Goal: Task Accomplishment & Management: Complete application form

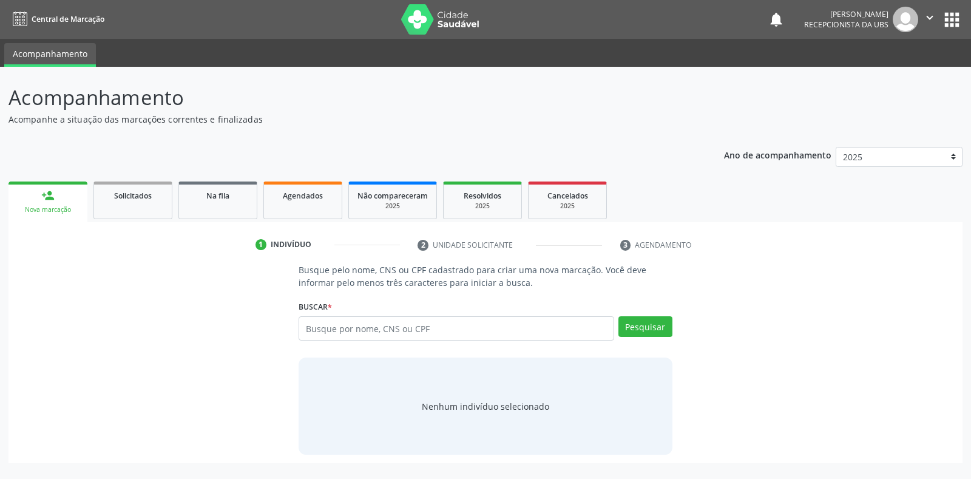
click at [369, 334] on input "text" at bounding box center [456, 328] width 315 height 24
type input "898003410962966"
click at [626, 328] on button "Pesquisar" at bounding box center [646, 326] width 54 height 21
type input "898003410962966"
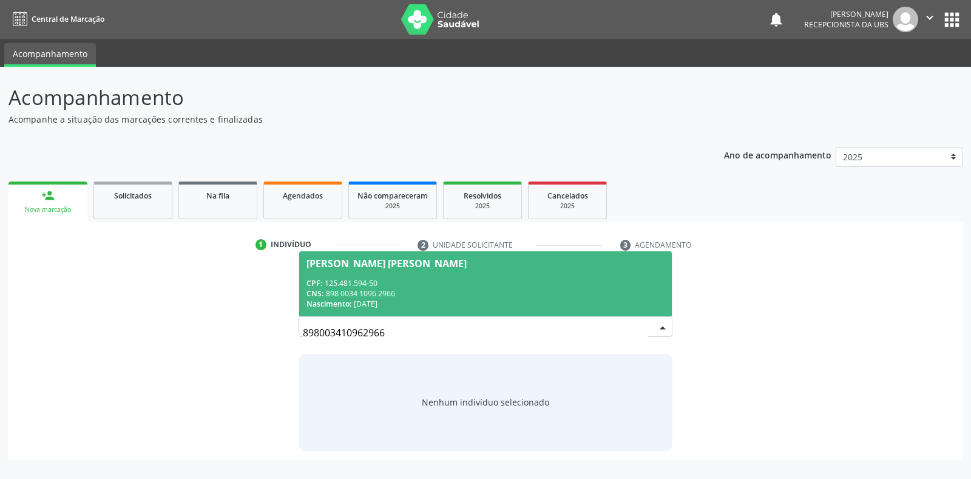
click at [415, 290] on div "CNS: 898 0034 1096 2966" at bounding box center [486, 293] width 358 height 10
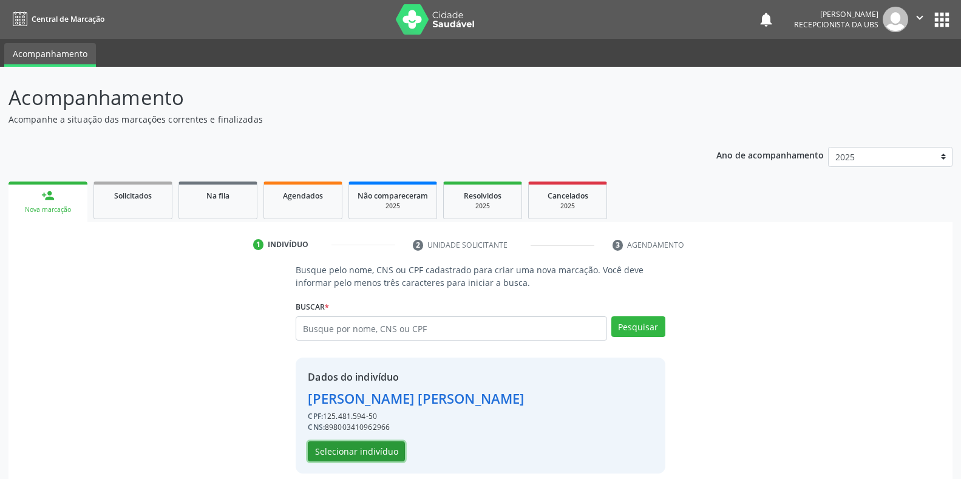
click at [374, 457] on button "Selecionar indivíduo" at bounding box center [356, 451] width 97 height 21
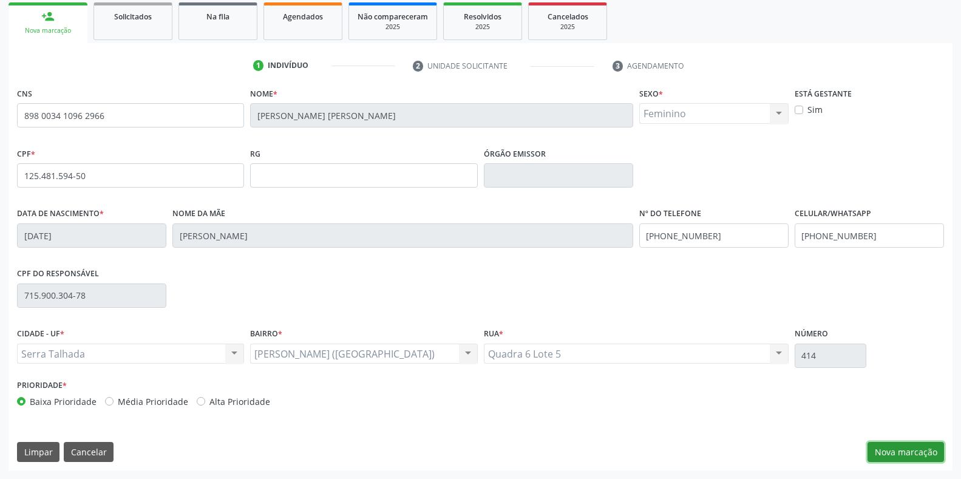
click at [911, 449] on button "Nova marcação" at bounding box center [906, 452] width 76 height 21
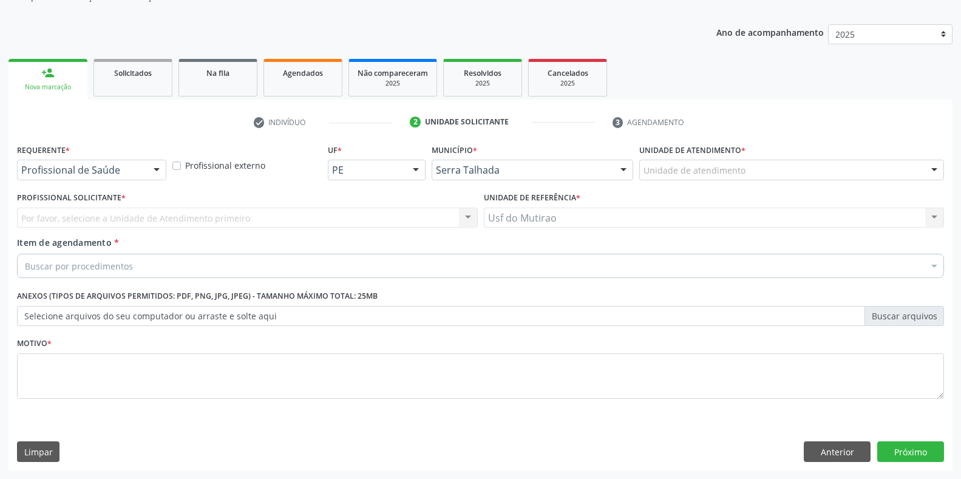
scroll to position [123, 0]
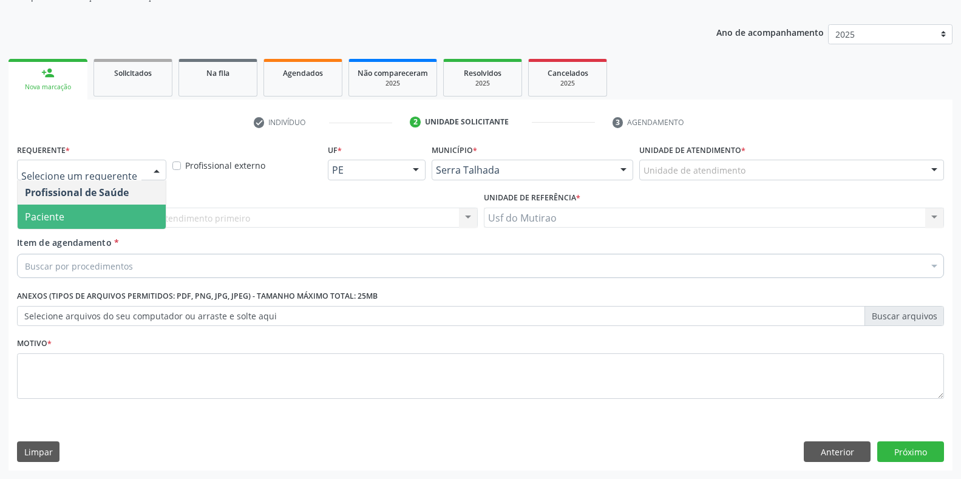
click at [83, 221] on span "Paciente" at bounding box center [92, 217] width 148 height 24
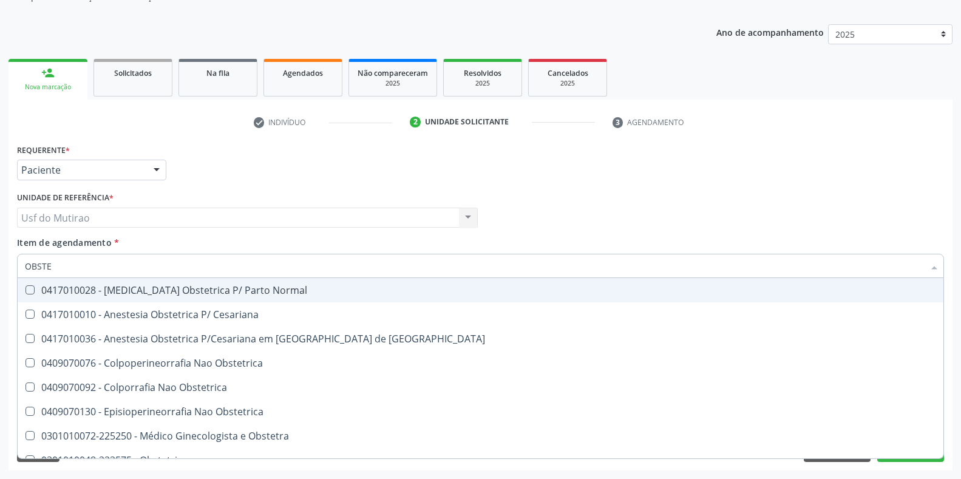
type input "OBSTET"
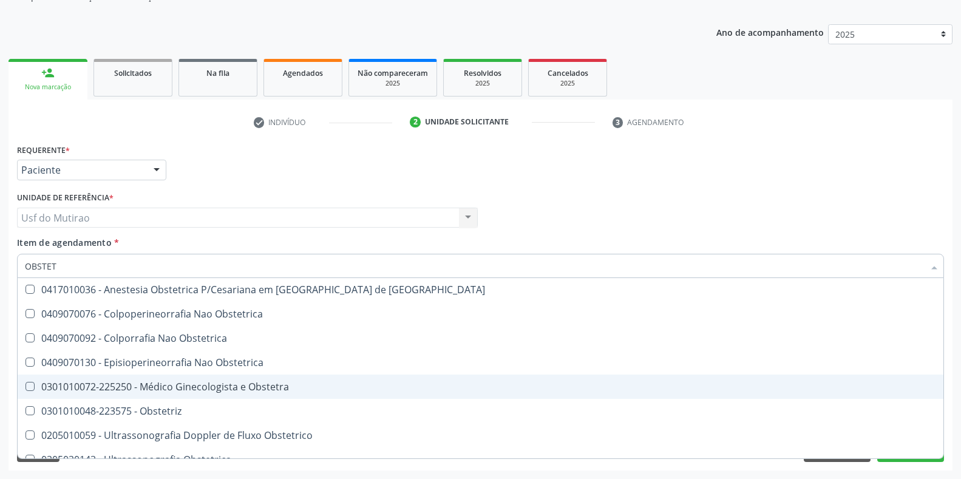
scroll to position [87, 0]
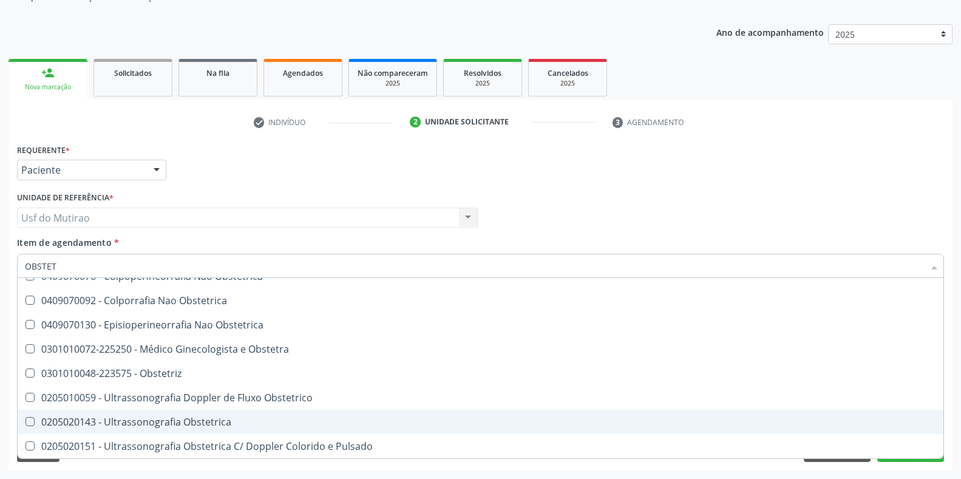
click at [197, 417] on div "0205020143 - Ultrassonografia Obstetrica" at bounding box center [480, 422] width 911 height 10
checkbox Obstetrica "true"
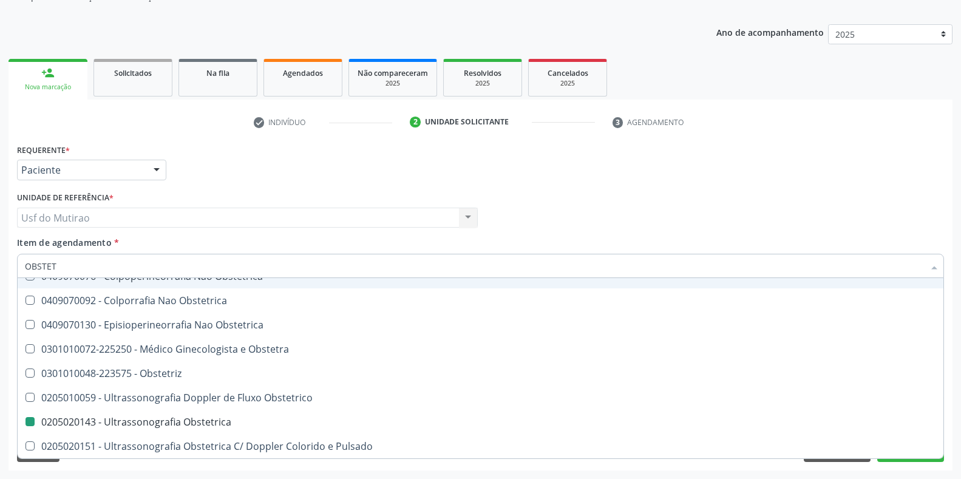
click at [316, 182] on div "Requerente * Paciente Profissional de Saúde Paciente Nenhum resultado encontrad…" at bounding box center [480, 164] width 933 height 47
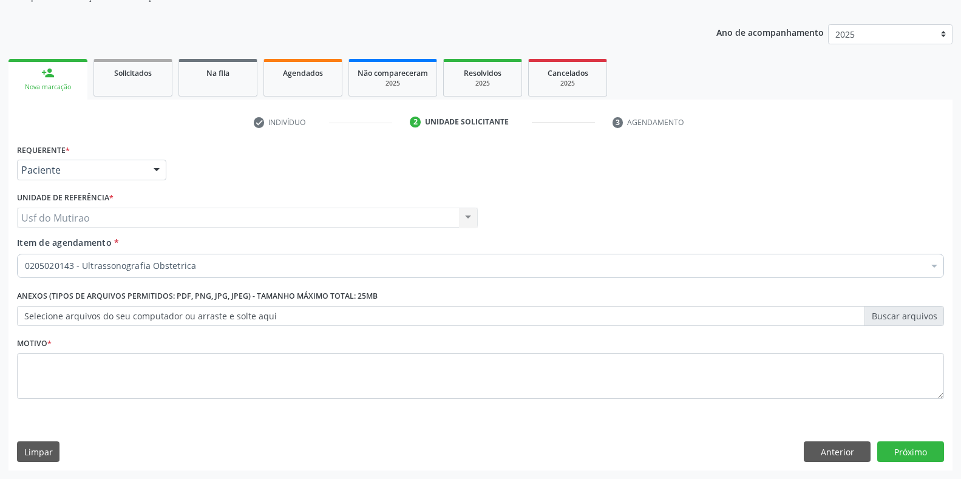
scroll to position [0, 0]
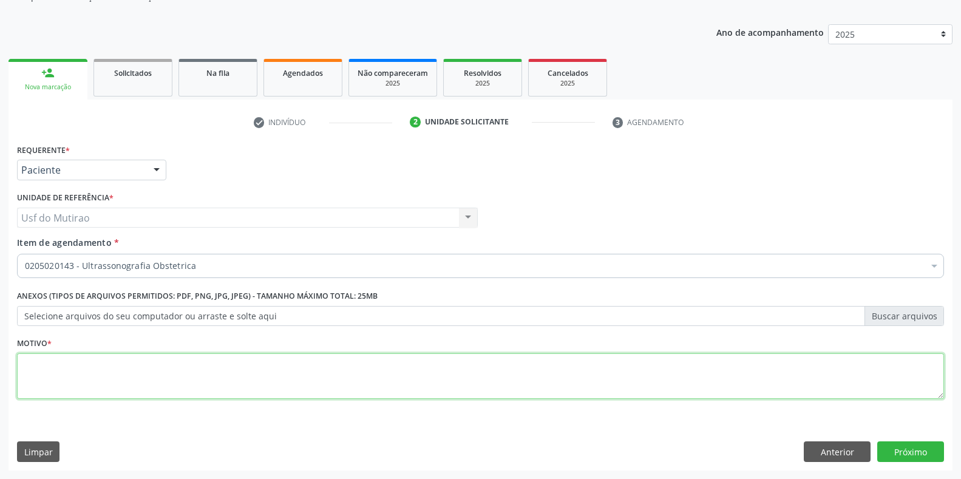
click at [389, 380] on textarea at bounding box center [480, 376] width 927 height 46
type textarea "."
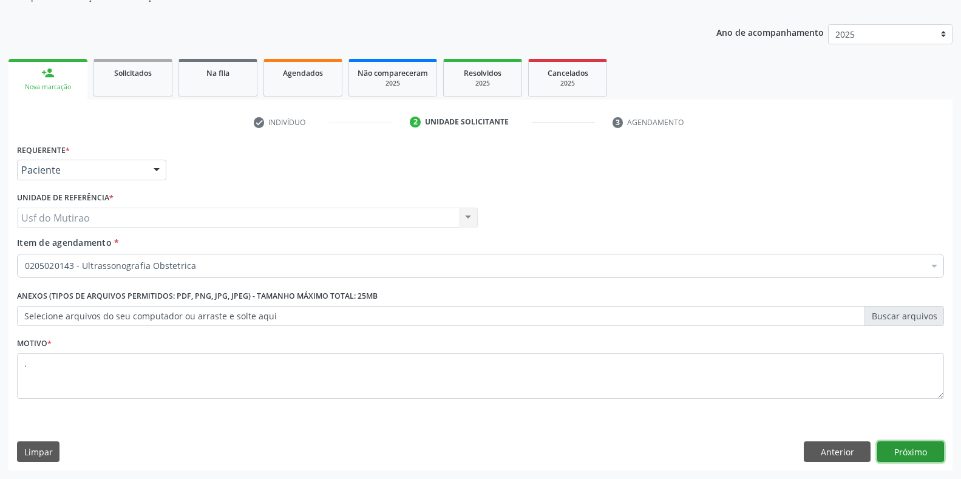
click at [895, 448] on button "Próximo" at bounding box center [910, 451] width 67 height 21
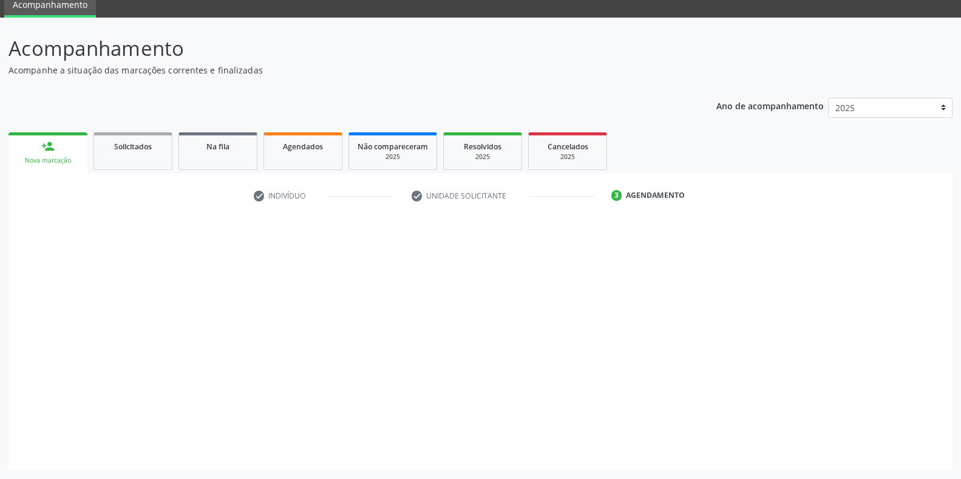
scroll to position [49, 0]
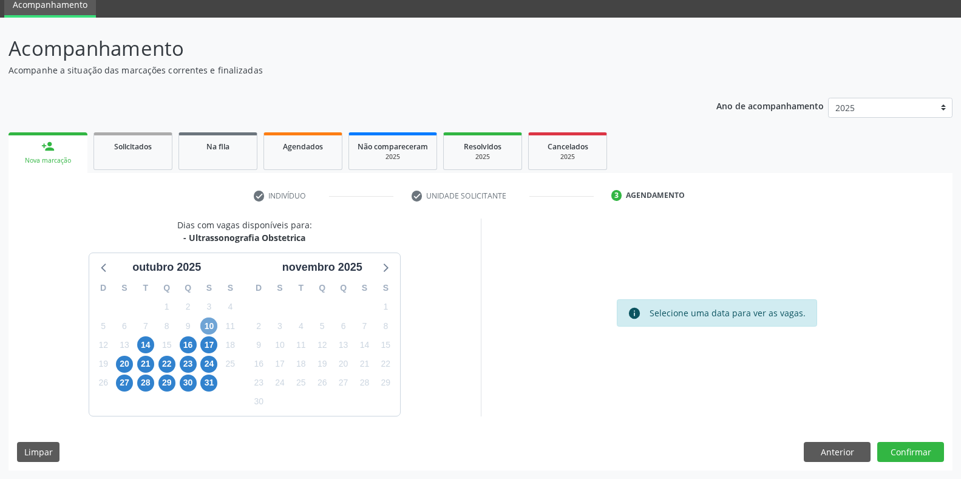
click at [208, 327] on span "10" at bounding box center [208, 326] width 17 height 17
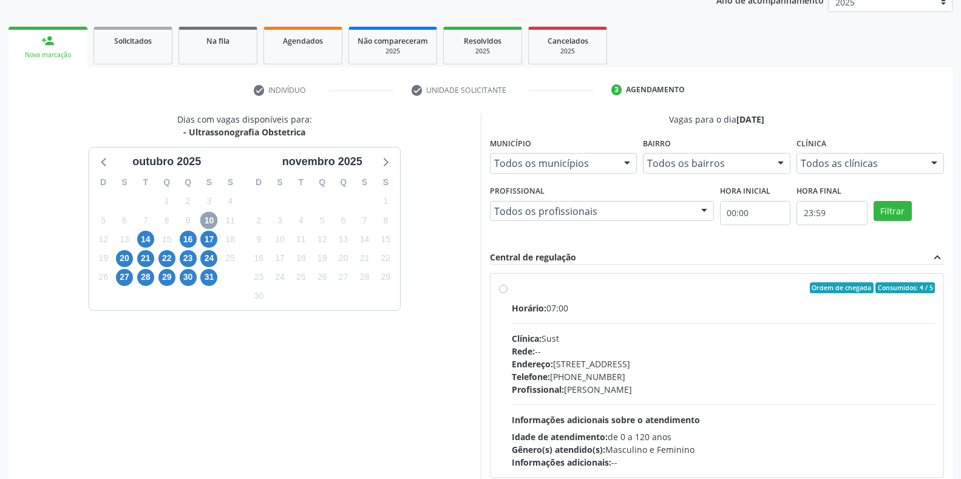
scroll to position [171, 0]
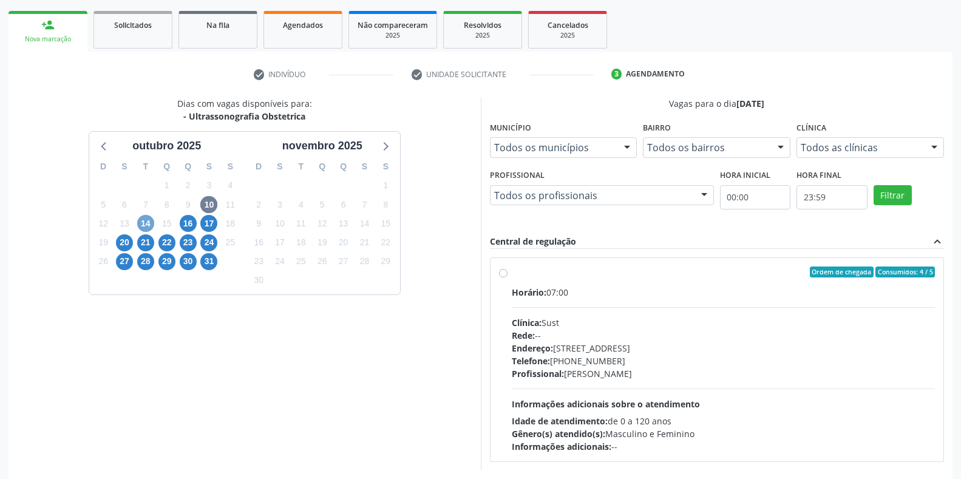
click at [144, 231] on span "14" at bounding box center [145, 223] width 17 height 17
click at [188, 224] on span "16" at bounding box center [188, 223] width 17 height 17
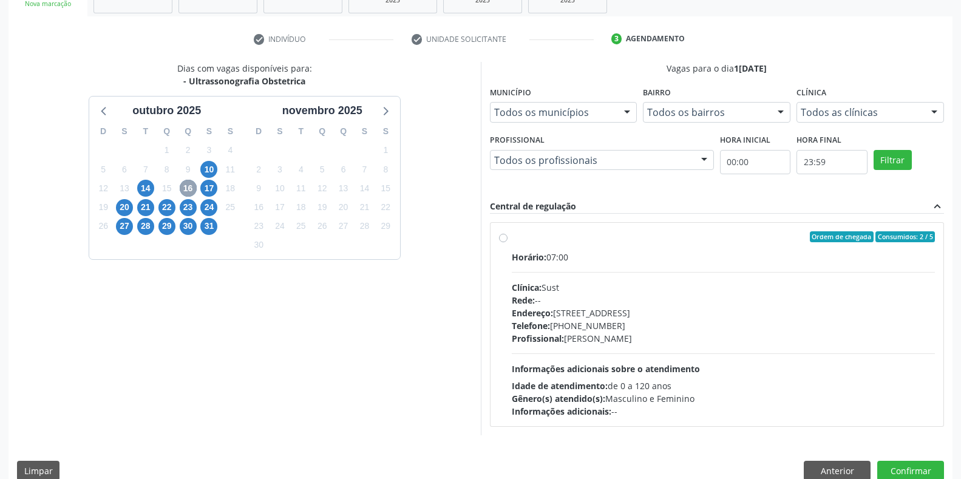
scroll to position [225, 0]
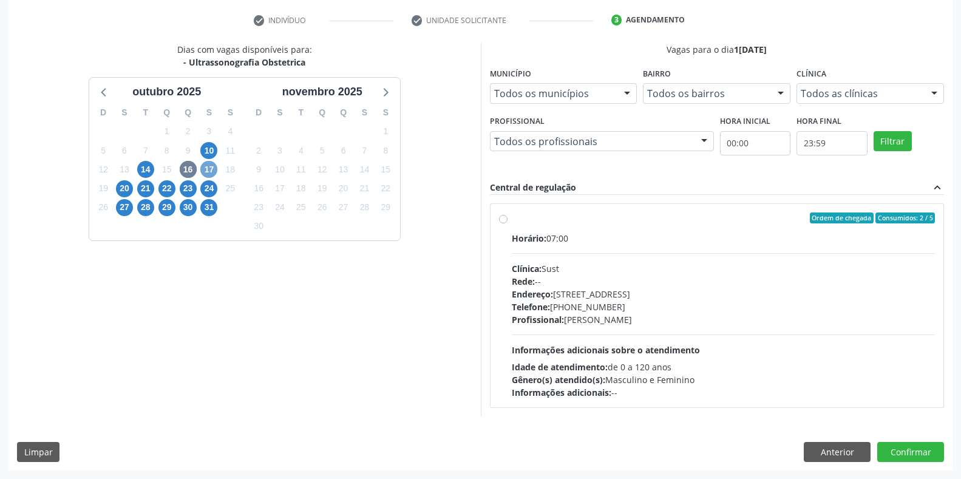
click at [211, 172] on span "17" at bounding box center [208, 169] width 17 height 17
click at [125, 189] on span "20" at bounding box center [124, 188] width 17 height 17
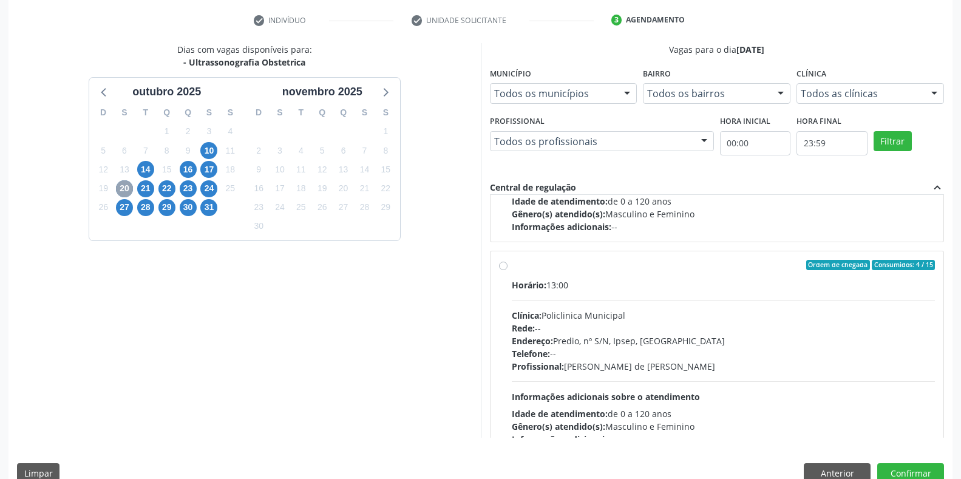
scroll to position [182, 0]
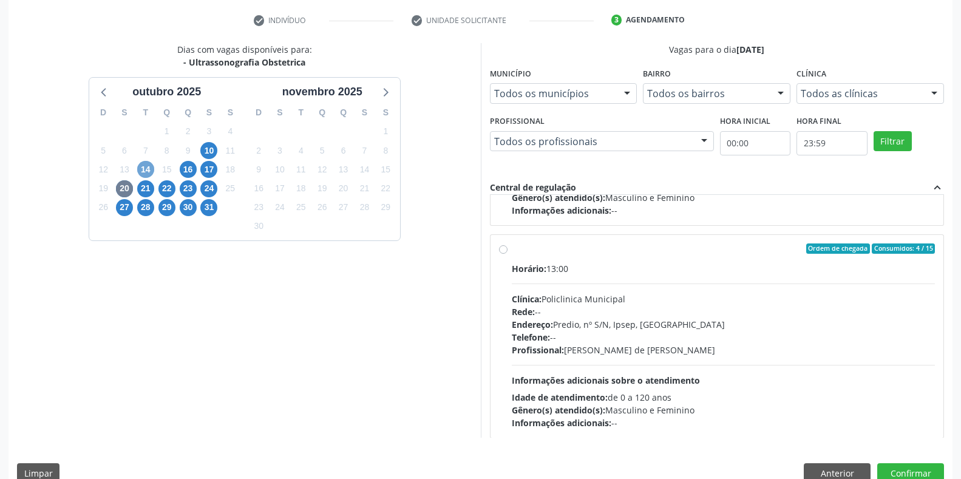
click at [145, 171] on span "14" at bounding box center [145, 169] width 17 height 17
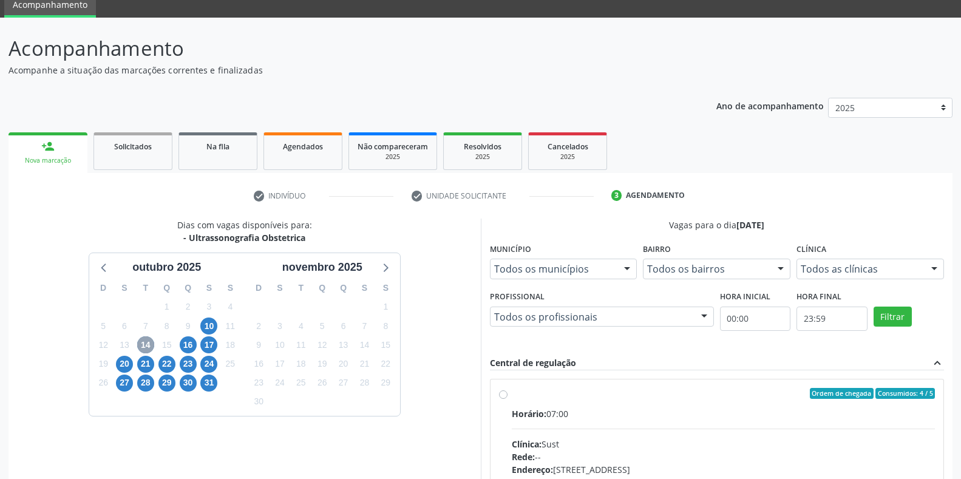
scroll to position [225, 0]
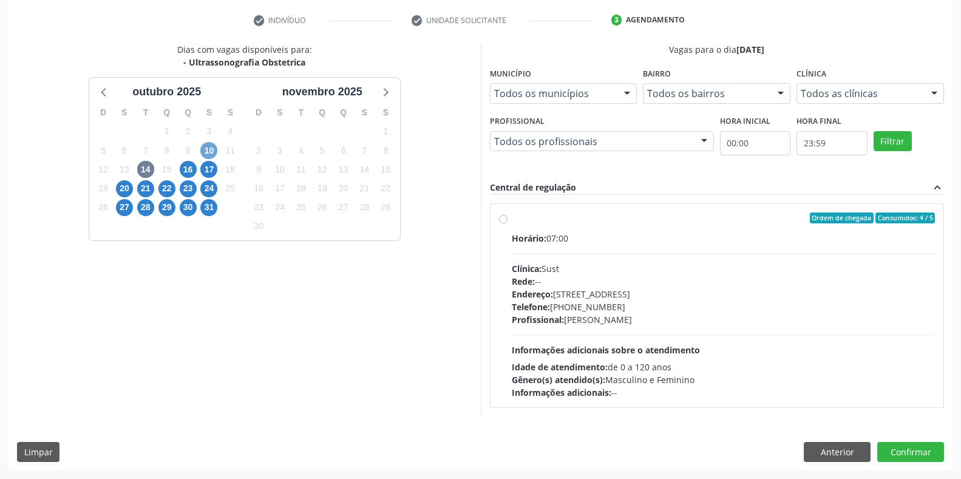
click at [208, 149] on span "10" at bounding box center [208, 150] width 17 height 17
click at [126, 186] on span "20" at bounding box center [124, 188] width 17 height 17
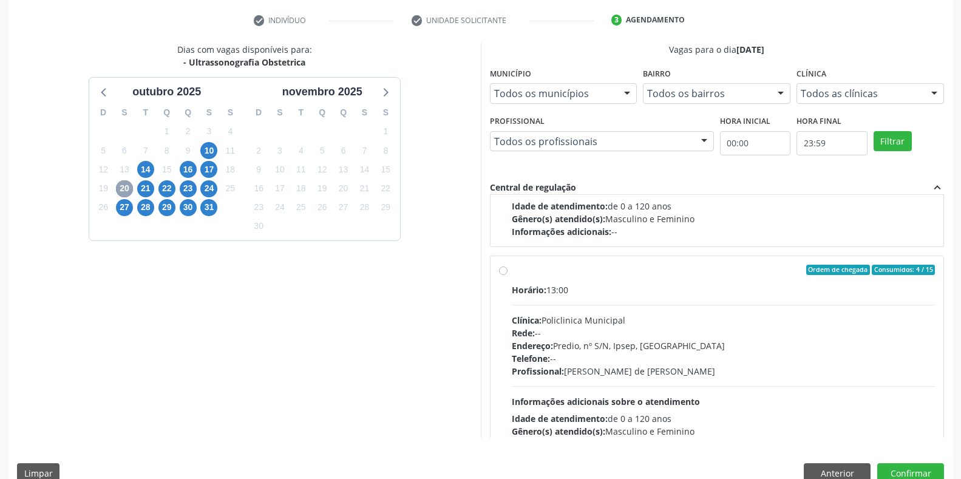
scroll to position [182, 0]
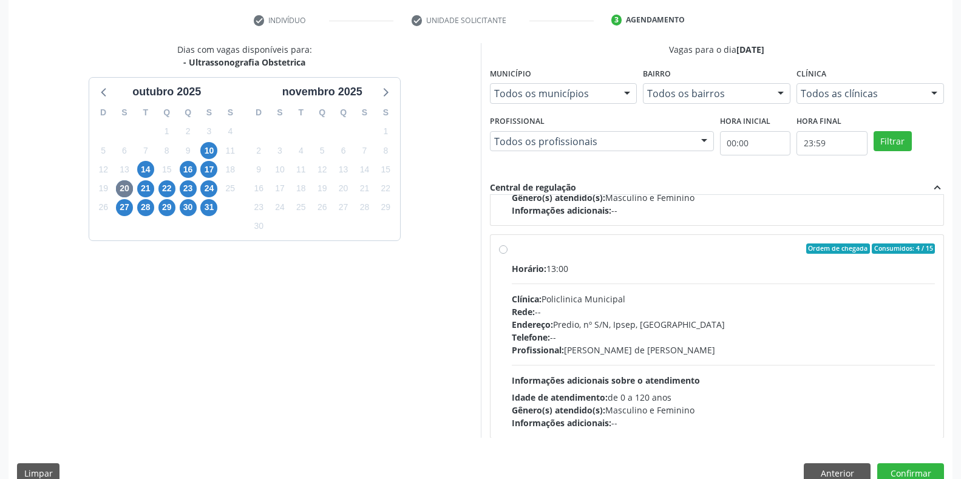
click at [552, 271] on div "Horário: 13:00" at bounding box center [724, 268] width 424 height 13
click at [508, 254] on input "Ordem de chegada Consumidos: 4 / 15 Horário: 13:00 Clínica: Policlinica Municip…" at bounding box center [503, 248] width 8 height 11
radio input "true"
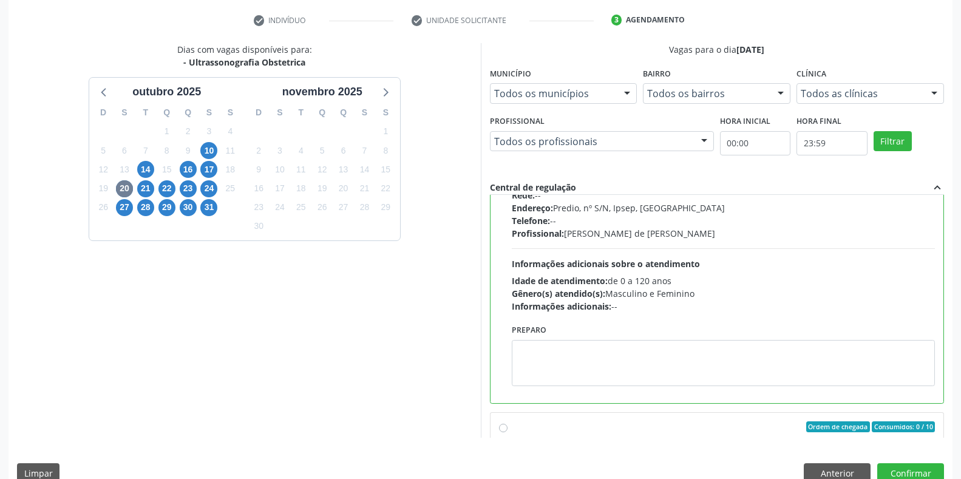
scroll to position [304, 0]
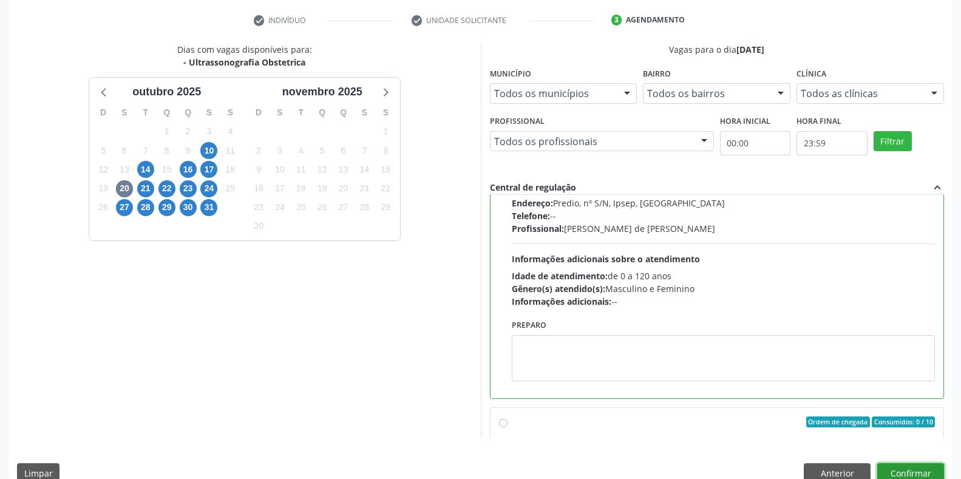
click at [894, 467] on button "Confirmar" at bounding box center [910, 473] width 67 height 21
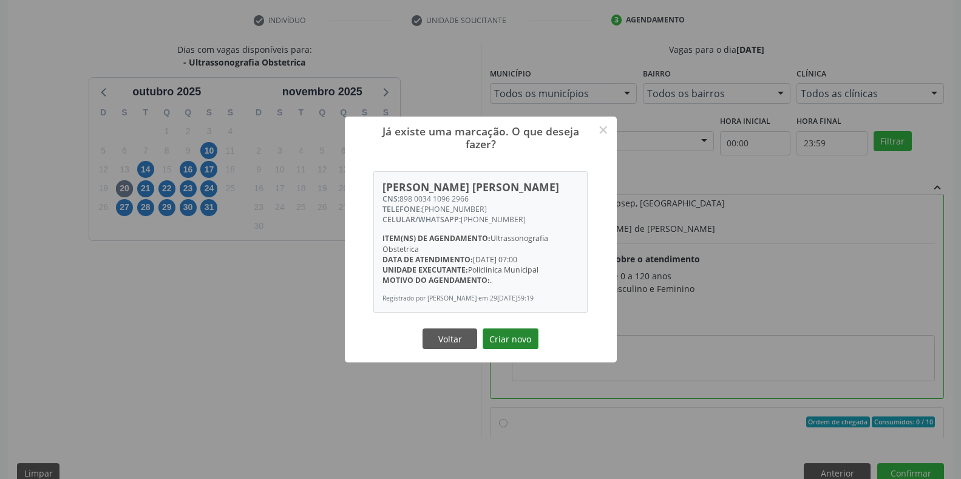
click at [531, 343] on button "Criar novo" at bounding box center [511, 338] width 56 height 21
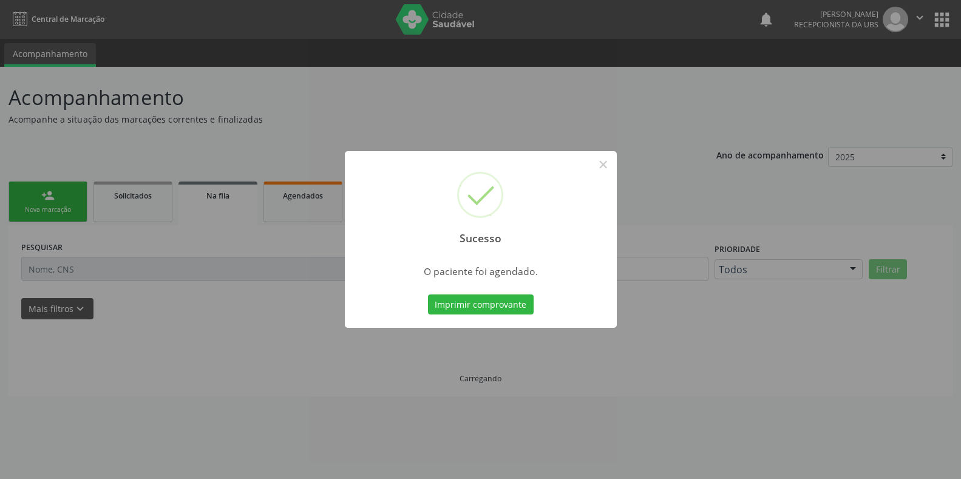
scroll to position [0, 0]
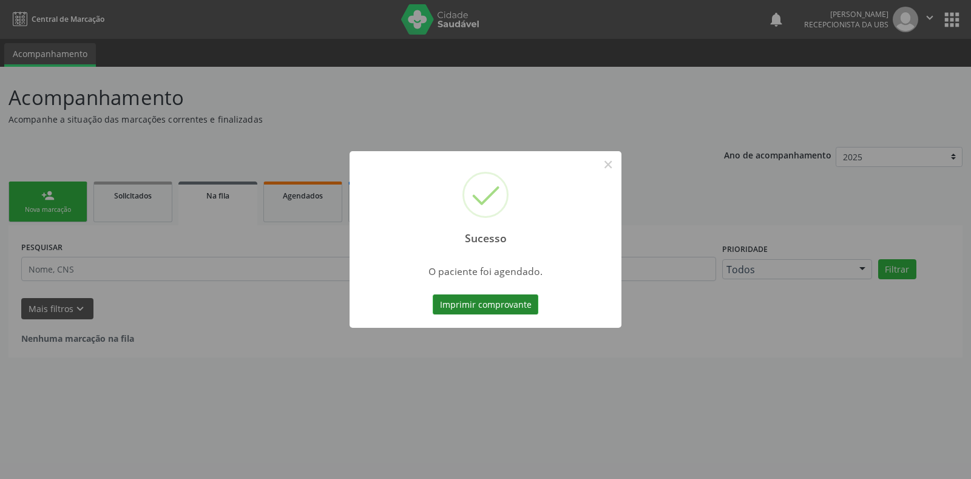
click at [494, 307] on button "Imprimir comprovante" at bounding box center [486, 304] width 106 height 21
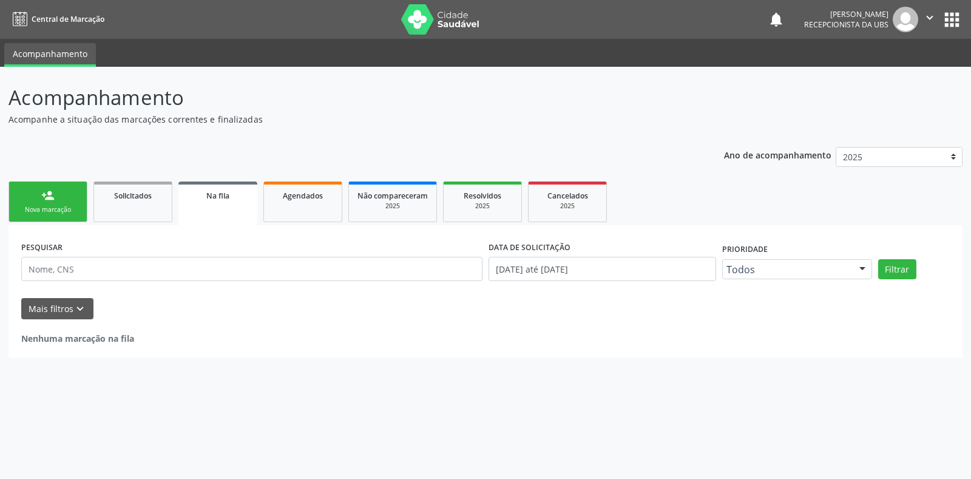
click at [59, 205] on div "Nova marcação" at bounding box center [48, 209] width 61 height 9
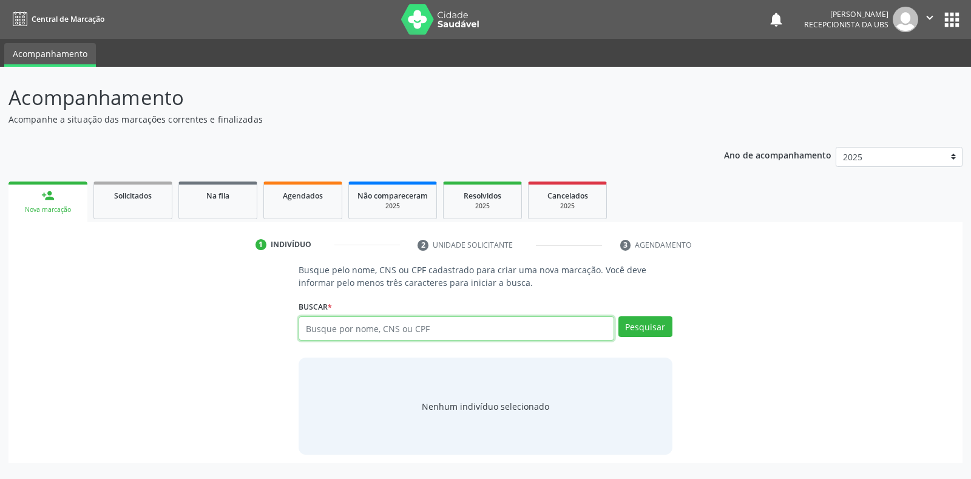
click at [387, 331] on input "text" at bounding box center [456, 328] width 315 height 24
type input "89800341096296"
click at [637, 329] on button "Pesquisar" at bounding box center [646, 326] width 54 height 21
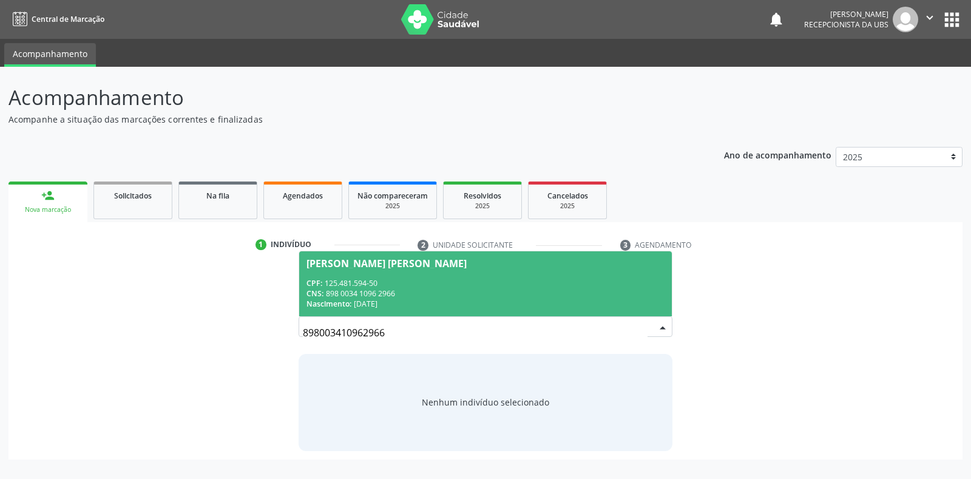
click at [494, 282] on div "CPF: 125.481.594-50" at bounding box center [486, 283] width 358 height 10
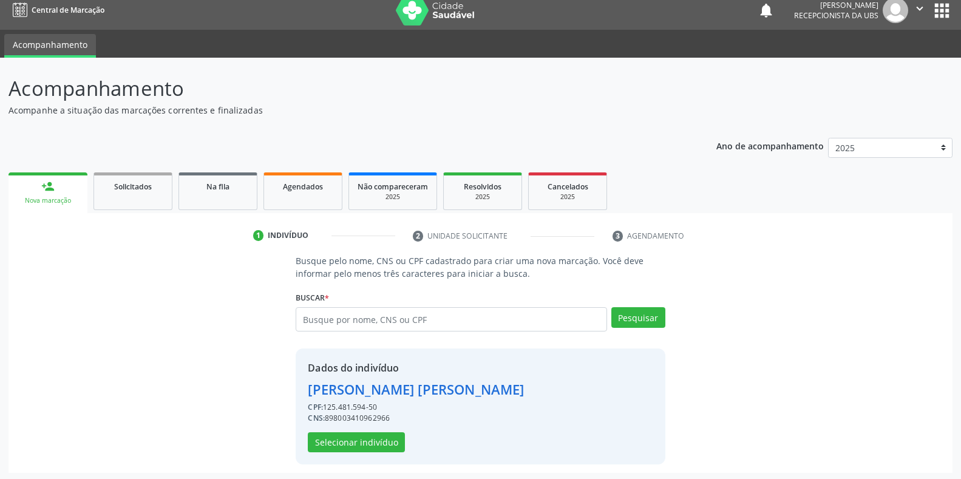
scroll to position [12, 0]
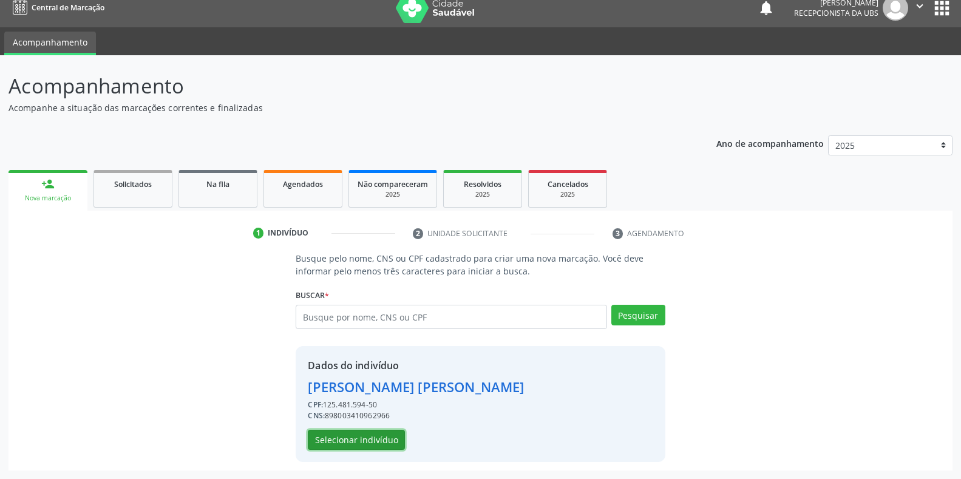
click at [364, 437] on button "Selecionar indivíduo" at bounding box center [356, 440] width 97 height 21
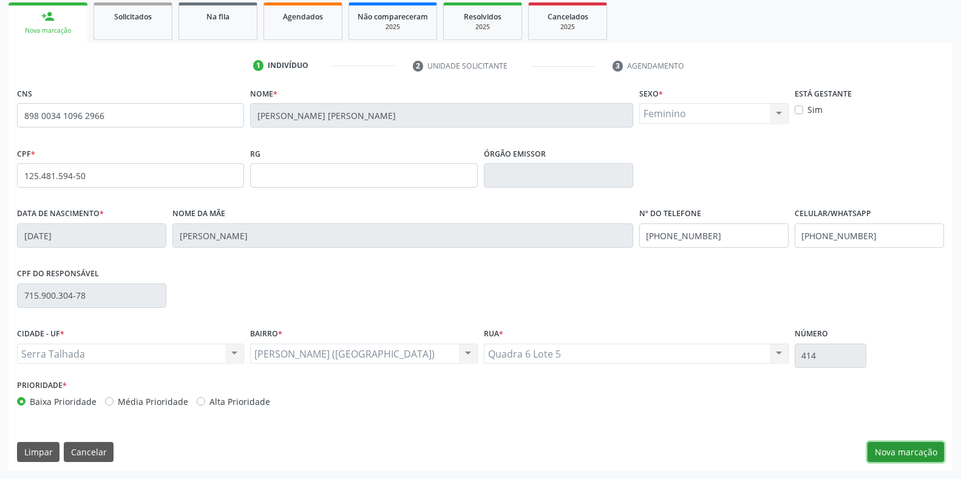
click at [890, 448] on button "Nova marcação" at bounding box center [906, 452] width 76 height 21
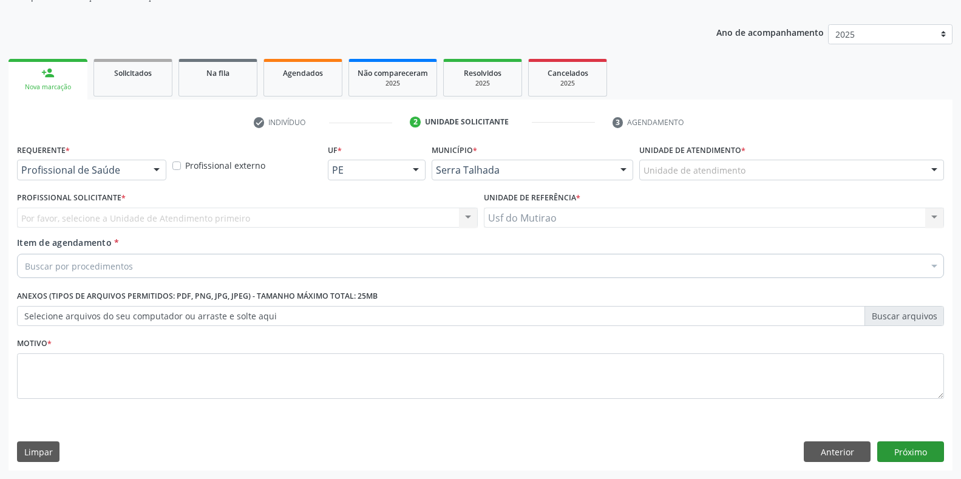
scroll to position [123, 0]
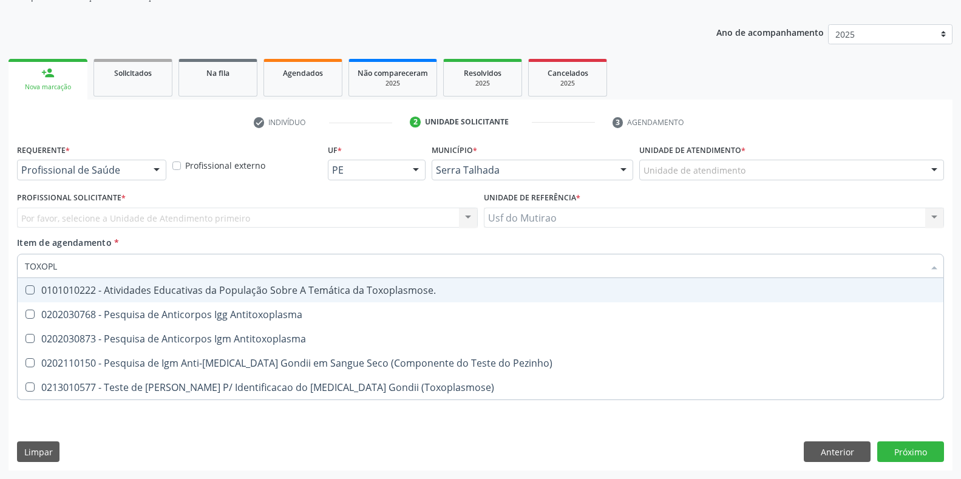
type input "TOXOPLA"
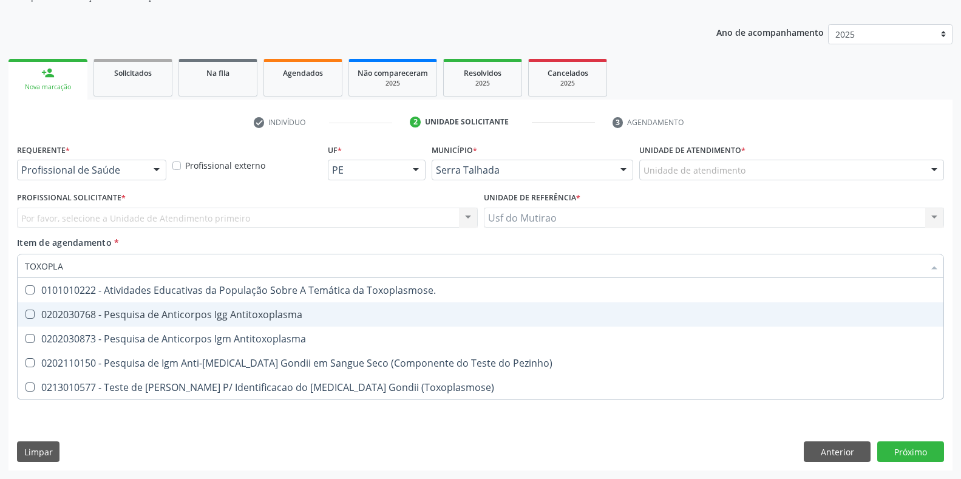
click at [147, 313] on div "0202030768 - Pesquisa de Anticorpos Igg Antitoxoplasma" at bounding box center [480, 315] width 911 height 10
checkbox Antitoxoplasma "true"
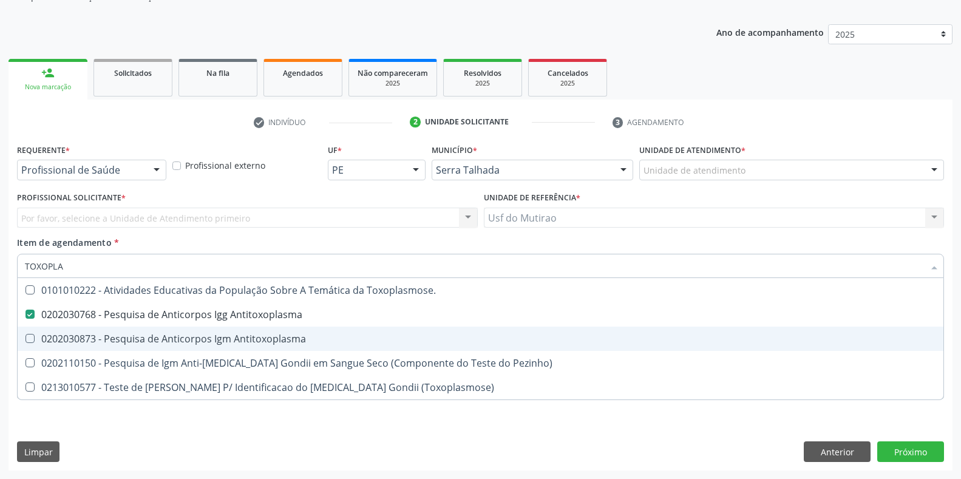
click at [147, 328] on span "0202030873 - Pesquisa de Anticorpos Igm Antitoxoplasma" at bounding box center [481, 339] width 926 height 24
checkbox Antitoxoplasma "true"
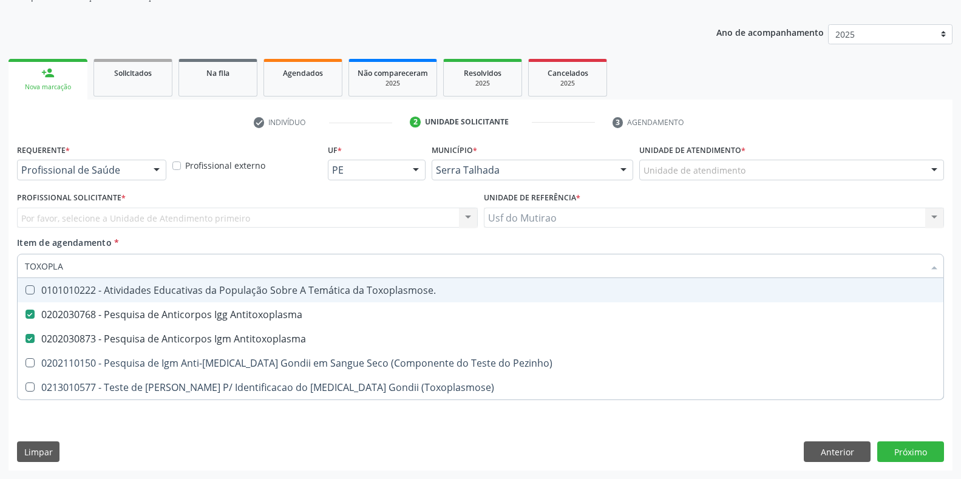
drag, startPoint x: 158, startPoint y: 265, endPoint x: 0, endPoint y: 265, distance: 158.5
click at [0, 265] on div "Acompanhamento Acompanhe a situação das marcações correntes e finalizadas Relat…" at bounding box center [480, 211] width 961 height 535
type input "CULTU"
checkbox Antitoxoplasma "false"
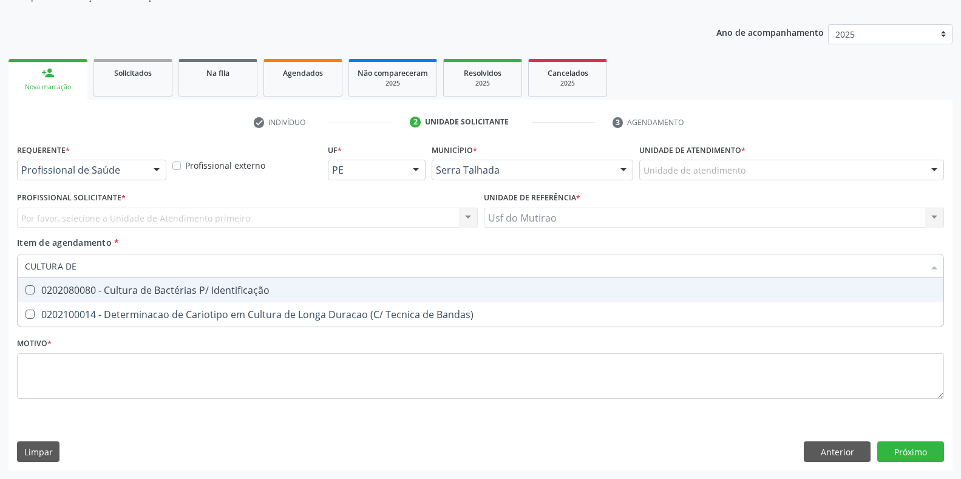
type input "CULTURA DE"
click at [61, 277] on input "CULTURA DE" at bounding box center [474, 266] width 899 height 24
click at [62, 288] on div "0202080080 - Cultura de Bactérias P/ Identificação" at bounding box center [480, 290] width 911 height 10
checkbox Identificação "true"
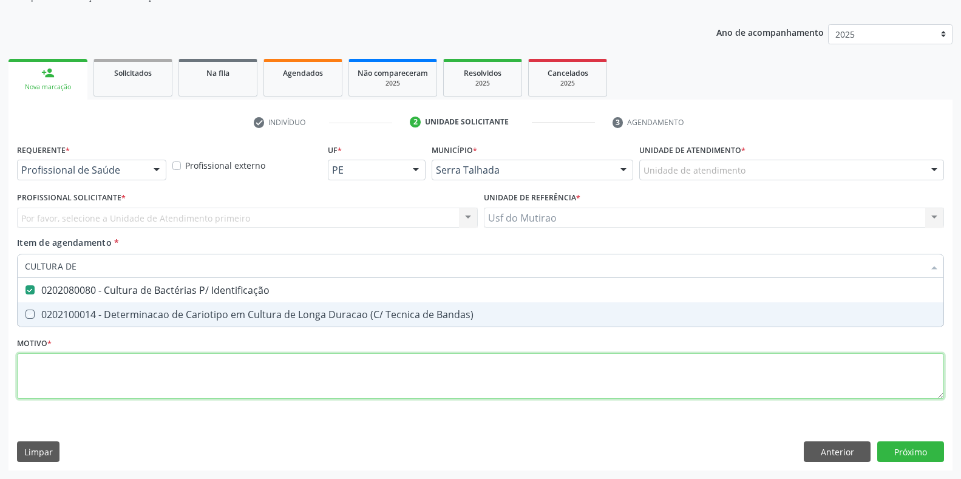
click at [86, 374] on div "Requerente * Profissional de Saúde Profissional de Saúde Paciente Nenhum result…" at bounding box center [480, 278] width 927 height 275
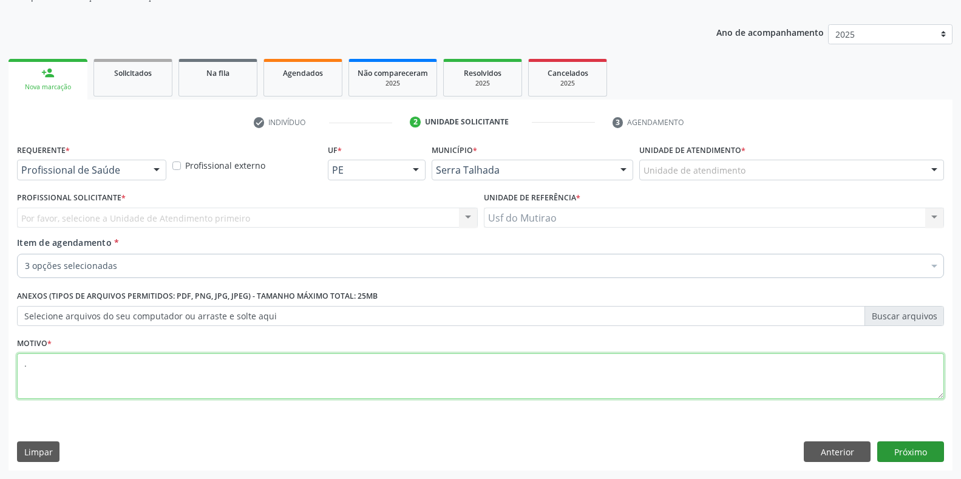
type textarea "."
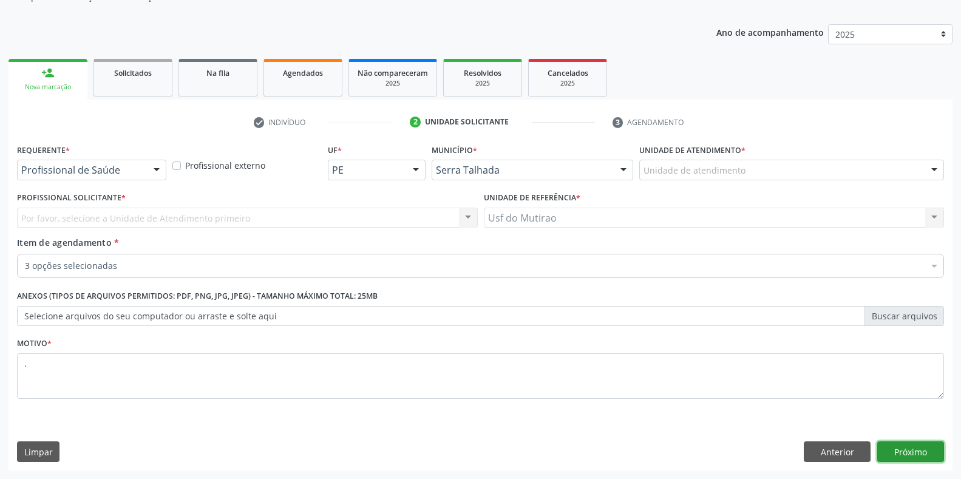
click at [907, 451] on button "Próximo" at bounding box center [910, 451] width 67 height 21
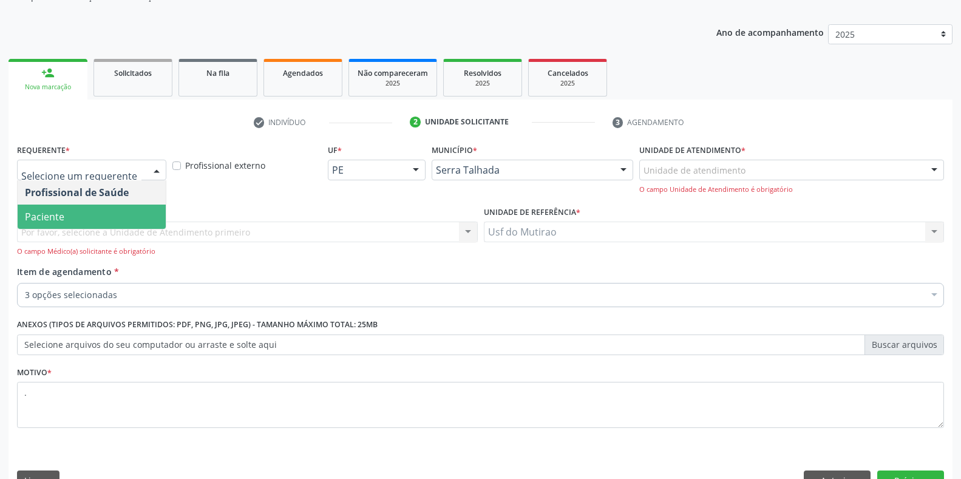
click at [61, 216] on span "Paciente" at bounding box center [44, 216] width 39 height 13
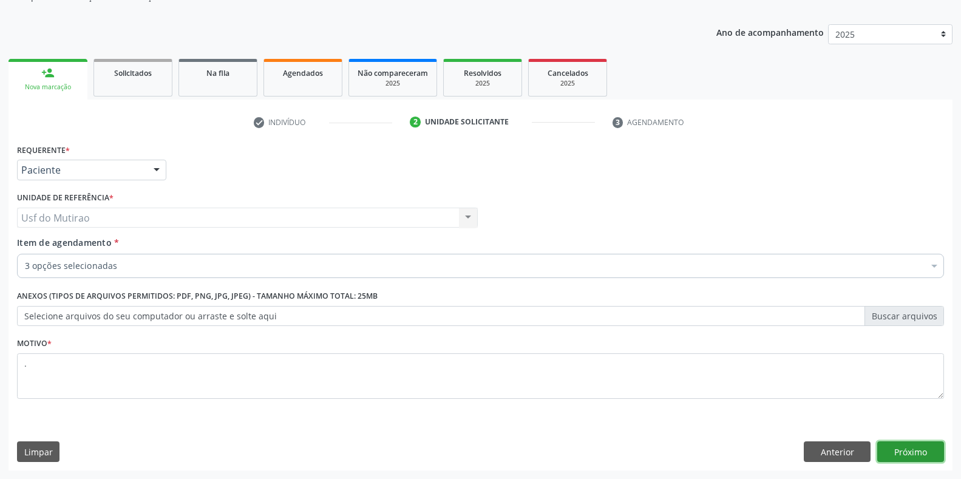
click at [885, 446] on button "Próximo" at bounding box center [910, 451] width 67 height 21
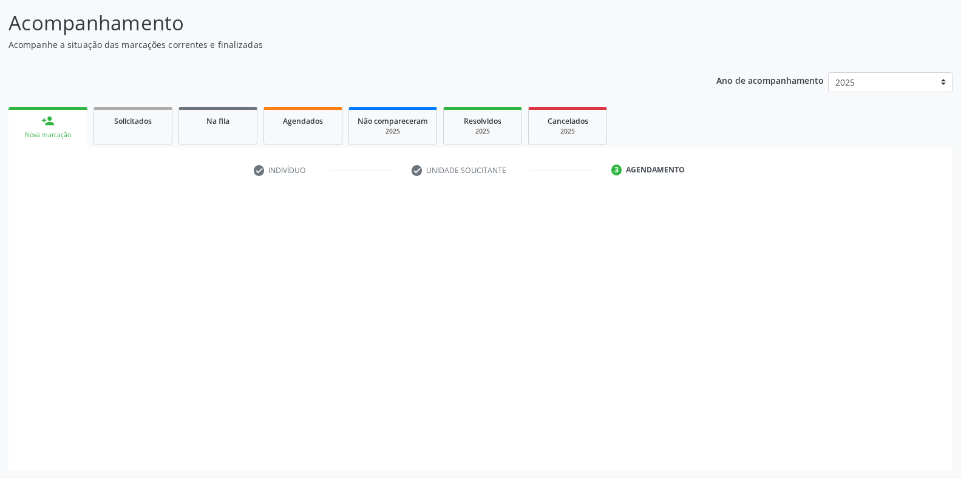
scroll to position [75, 0]
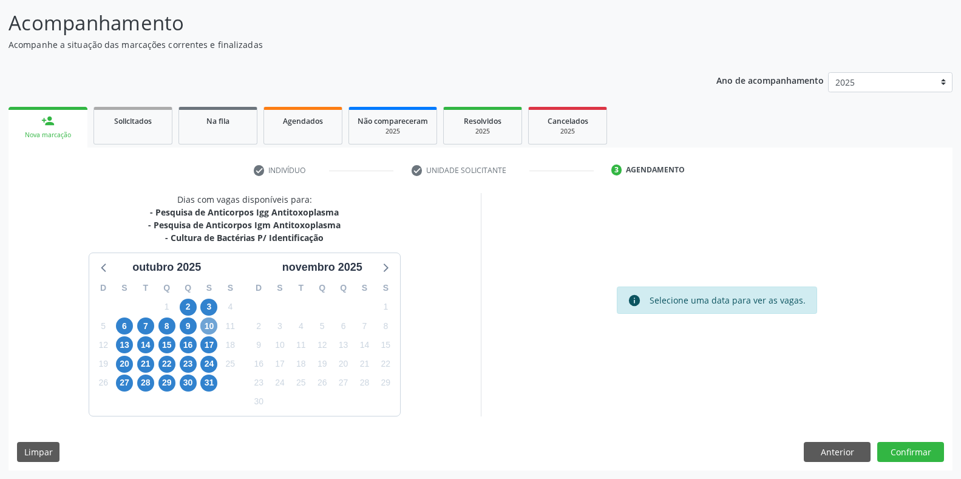
click at [209, 329] on span "10" at bounding box center [208, 326] width 17 height 17
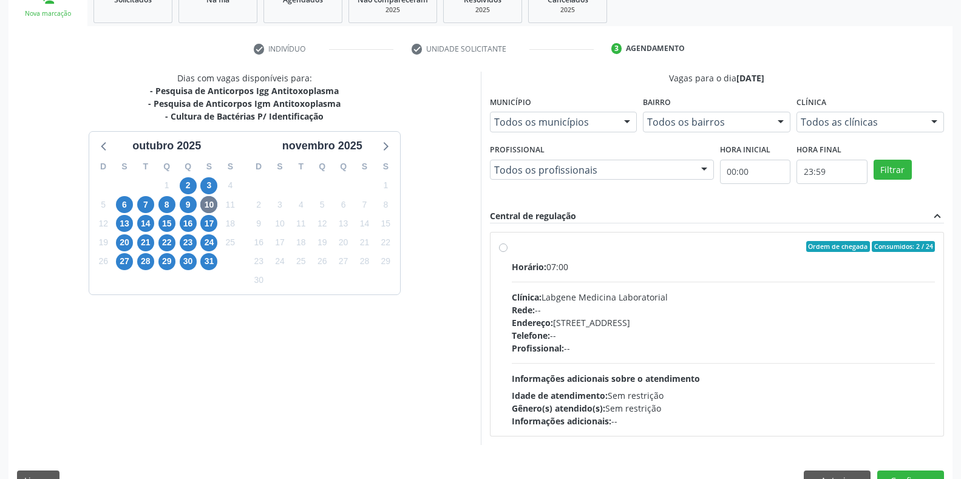
click at [559, 268] on div "Horário: 07:00" at bounding box center [724, 266] width 424 height 13
click at [508, 252] on input "Ordem de chegada Consumidos: 2 / 24 Horário: 07:00 Clínica: Labgene Medicina La…" at bounding box center [503, 246] width 8 height 11
radio input "true"
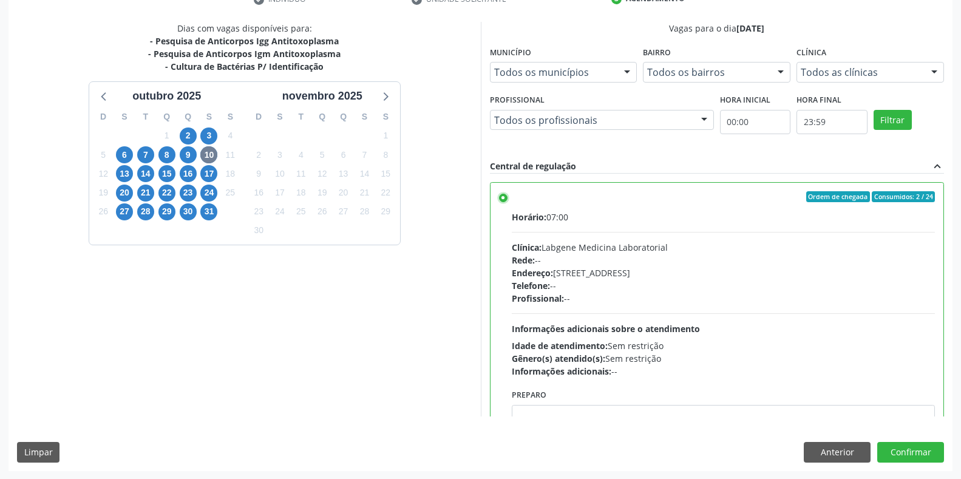
scroll to position [246, 0]
click at [906, 450] on button "Confirmar" at bounding box center [910, 451] width 67 height 21
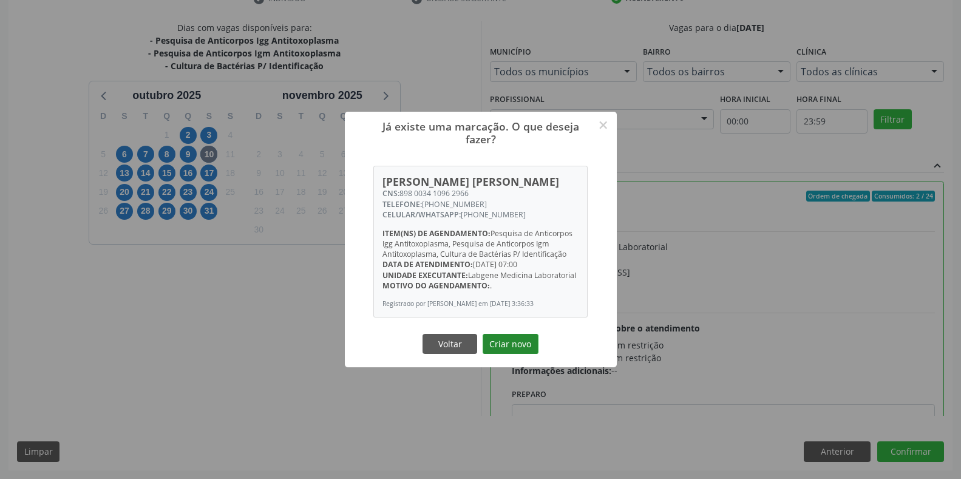
click at [508, 353] on button "Criar novo" at bounding box center [511, 344] width 56 height 21
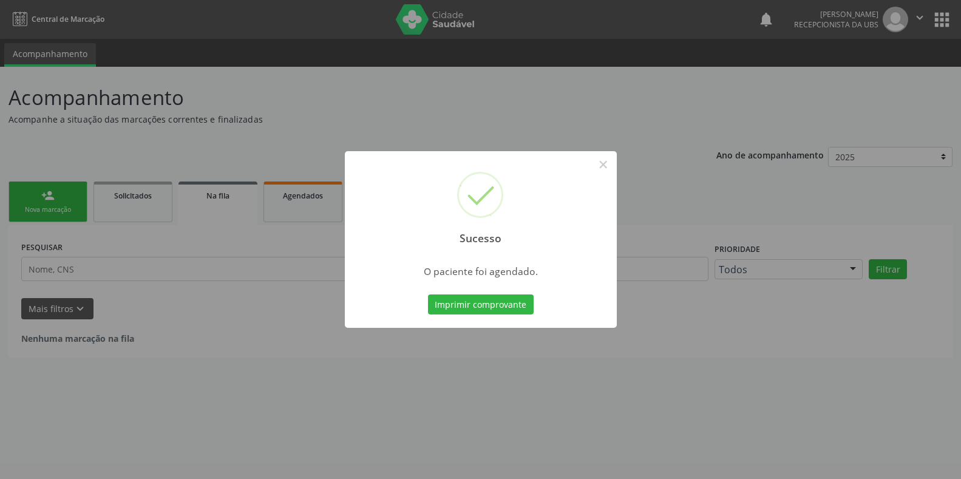
scroll to position [0, 0]
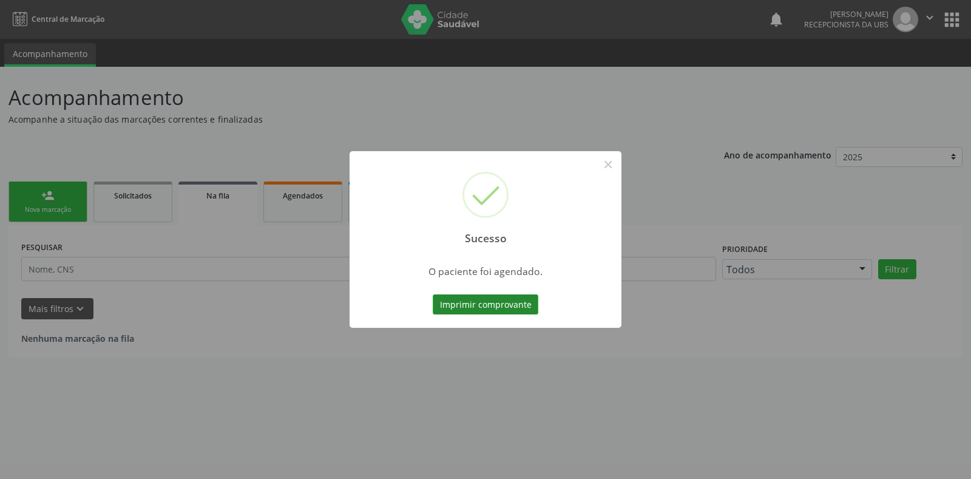
click at [463, 299] on button "Imprimir comprovante" at bounding box center [486, 304] width 106 height 21
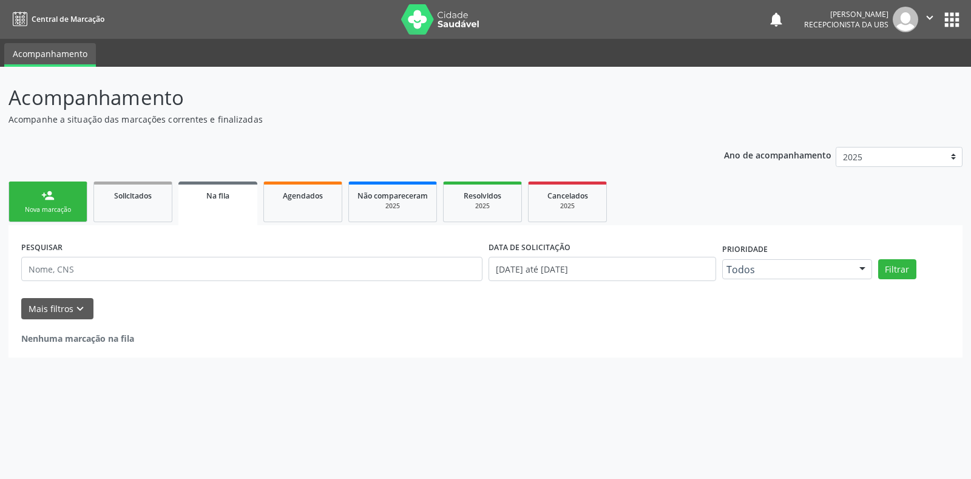
click at [78, 205] on link "person_add Nova marcação" at bounding box center [47, 202] width 79 height 41
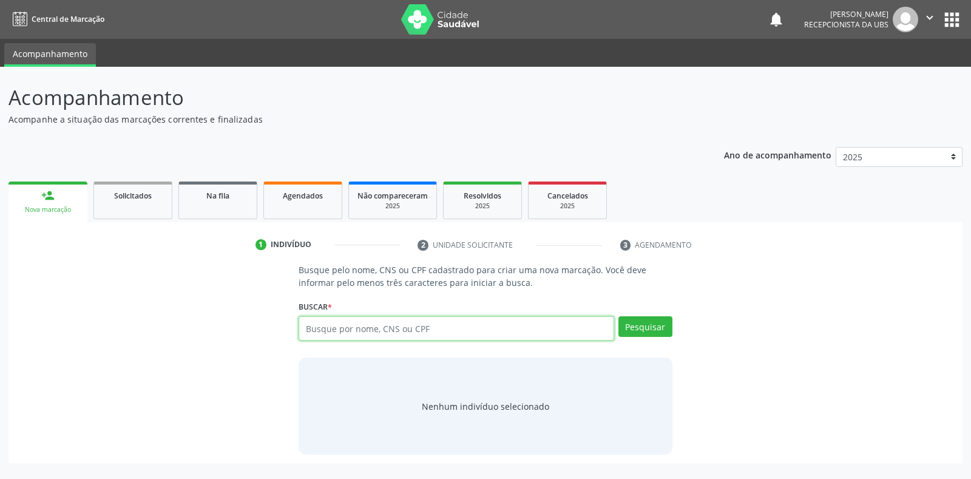
click at [384, 330] on input "text" at bounding box center [456, 328] width 315 height 24
paste input "898 0034 1096 2966"
type input "898 0034 1096 2966"
click at [649, 330] on button "Pesquisar" at bounding box center [646, 326] width 54 height 21
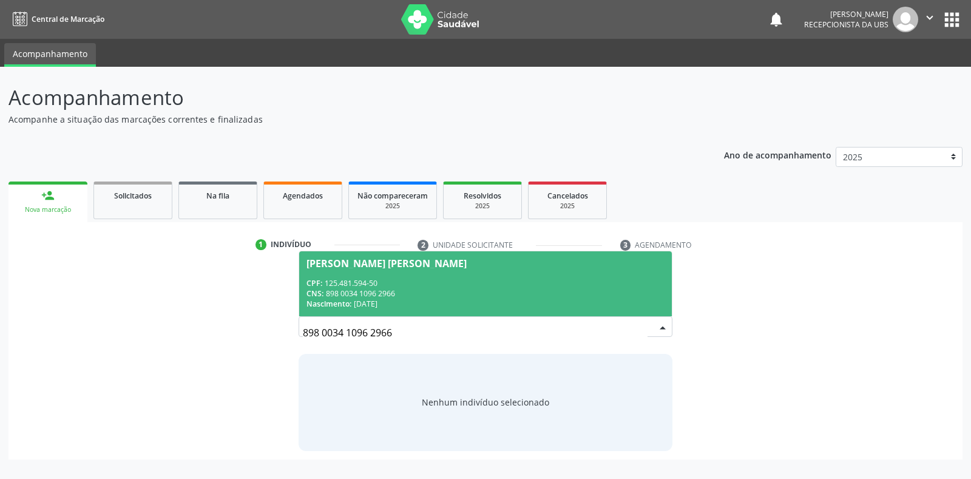
click at [437, 275] on span "[PERSON_NAME] [PERSON_NAME] CPF: 125.481.594-50 CNS: 898 0034 1096 2966 Nascime…" at bounding box center [485, 283] width 372 height 65
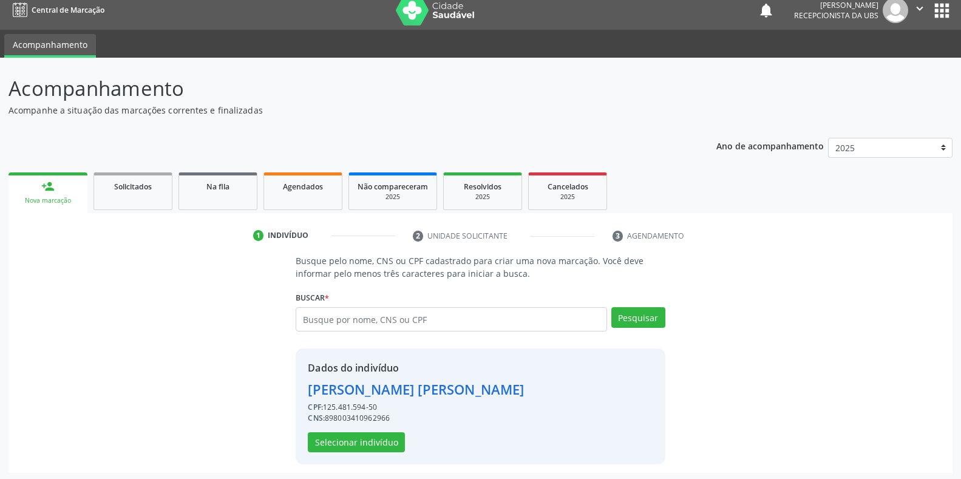
scroll to position [12, 0]
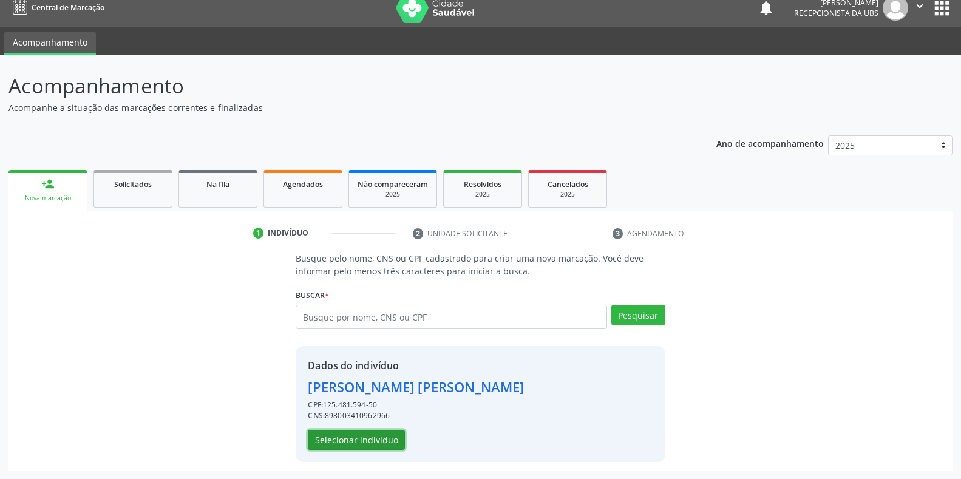
click at [340, 437] on button "Selecionar indivíduo" at bounding box center [356, 440] width 97 height 21
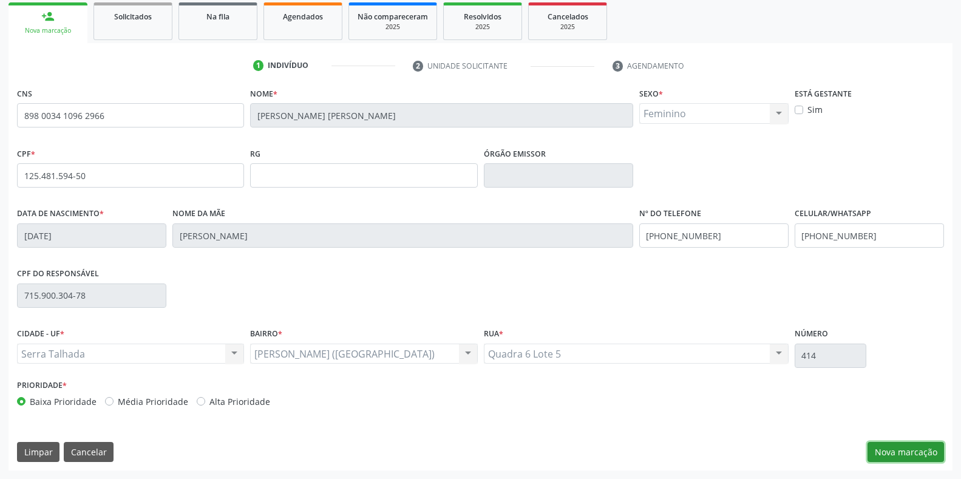
click at [890, 443] on button "Nova marcação" at bounding box center [906, 452] width 76 height 21
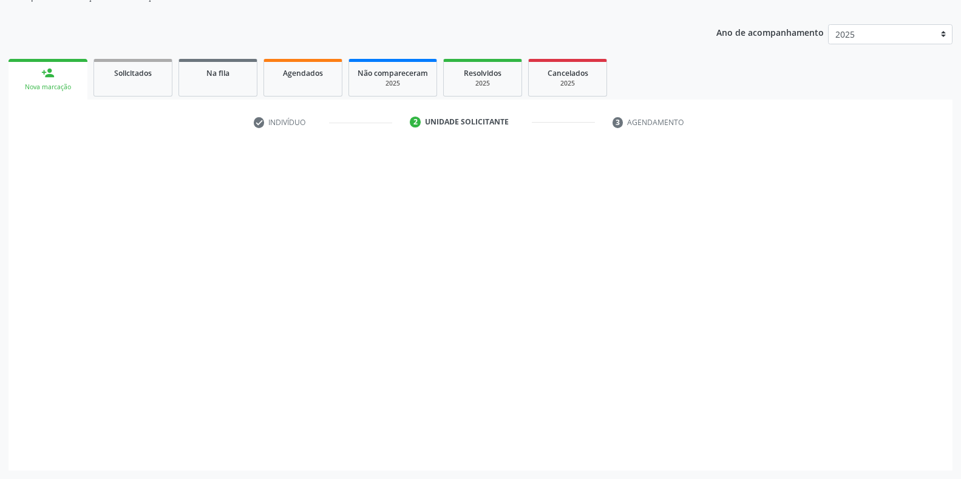
scroll to position [123, 0]
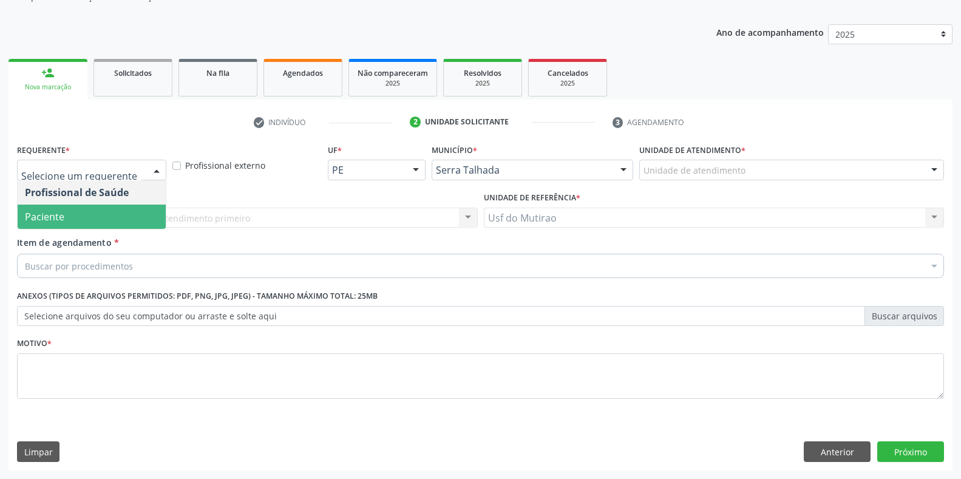
click at [53, 223] on span "Paciente" at bounding box center [44, 216] width 39 height 13
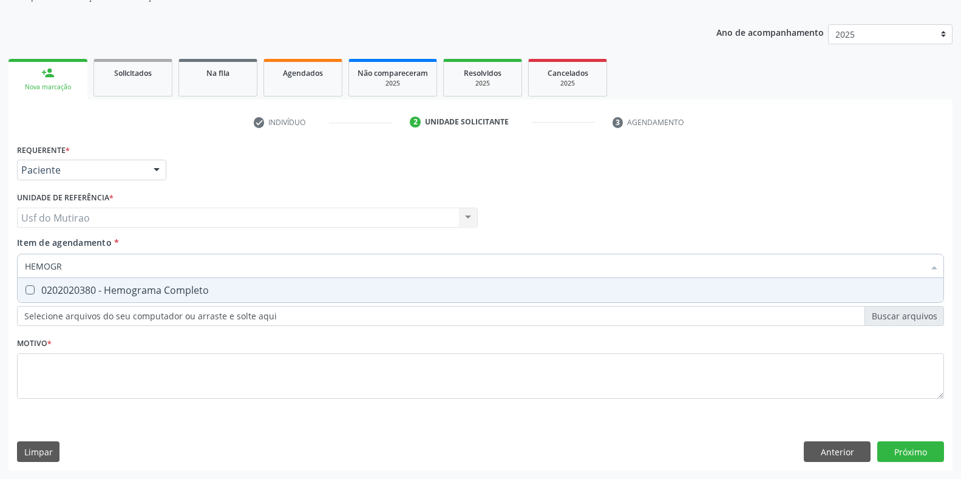
type input "HEMOGRA"
click at [107, 293] on div "0202020380 - Hemograma Completo" at bounding box center [480, 290] width 911 height 10
checkbox Completo "true"
drag, startPoint x: 114, startPoint y: 274, endPoint x: 13, endPoint y: 274, distance: 100.8
click at [13, 274] on div "Requerente * Paciente Profissional de Saúde Paciente Nenhum resultado encontrad…" at bounding box center [480, 306] width 944 height 330
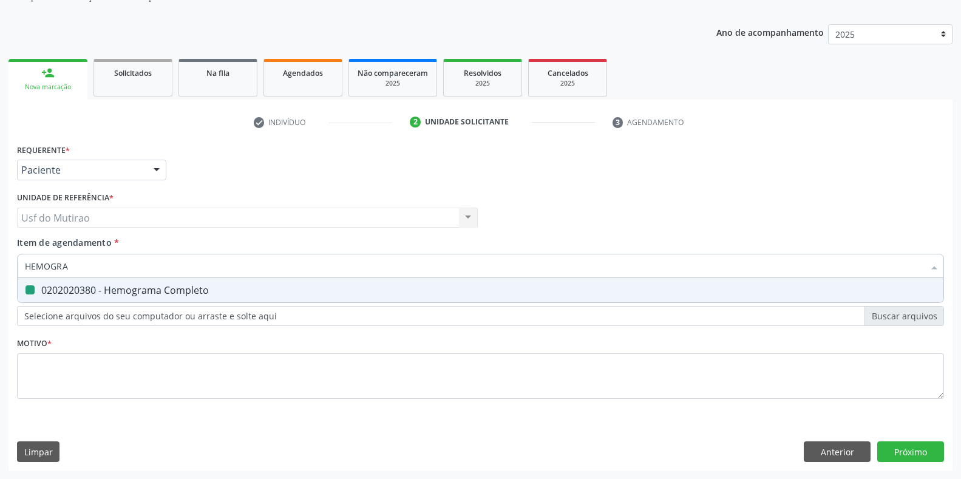
type input "G"
checkbox Completo "false"
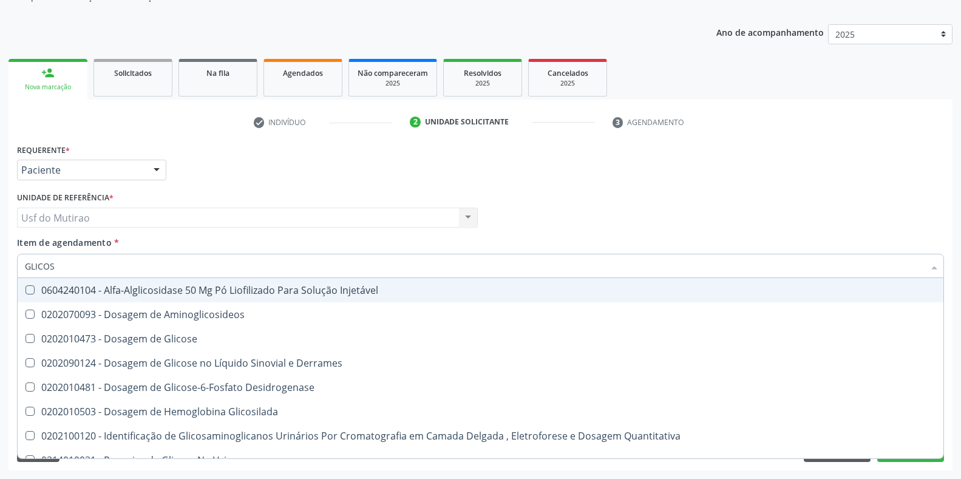
type input "GLICOSE"
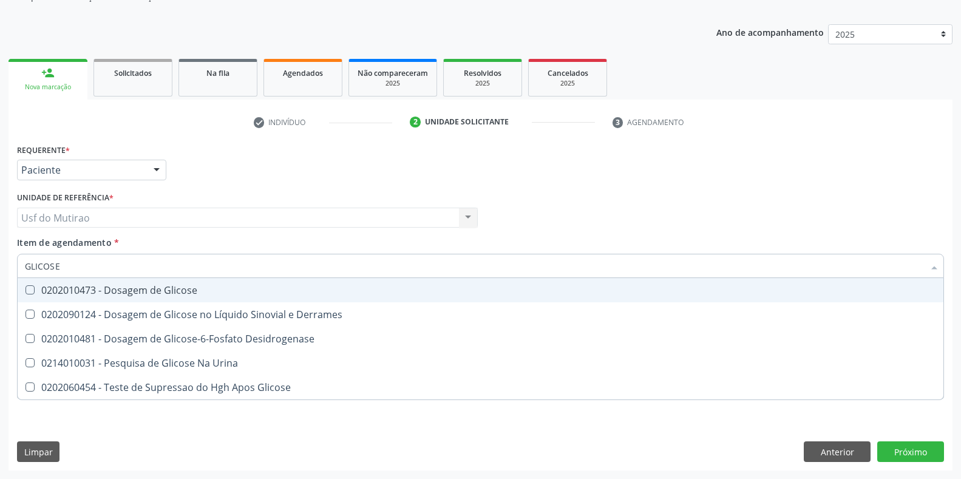
click at [199, 291] on div "0202010473 - Dosagem de Glicose" at bounding box center [480, 290] width 911 height 10
checkbox Glicose "true"
drag, startPoint x: 203, startPoint y: 265, endPoint x: 32, endPoint y: 268, distance: 171.8
click at [32, 268] on input "GLICOSE" at bounding box center [474, 266] width 899 height 24
type input "G"
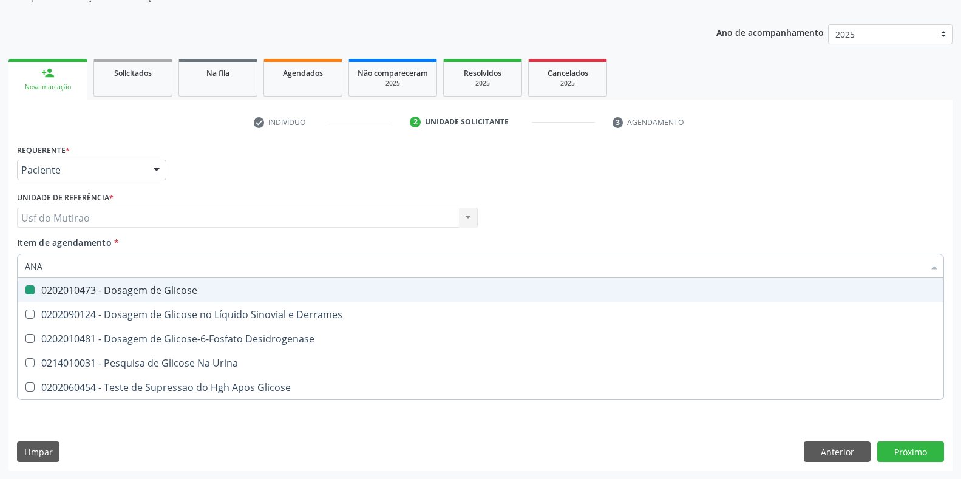
type input "ANAL"
checkbox Glicose "false"
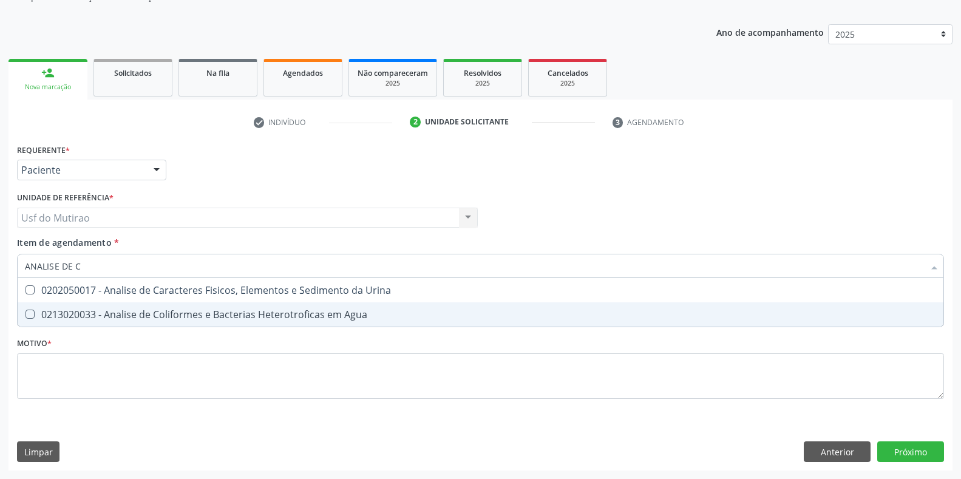
type input "ANALISE DE CA"
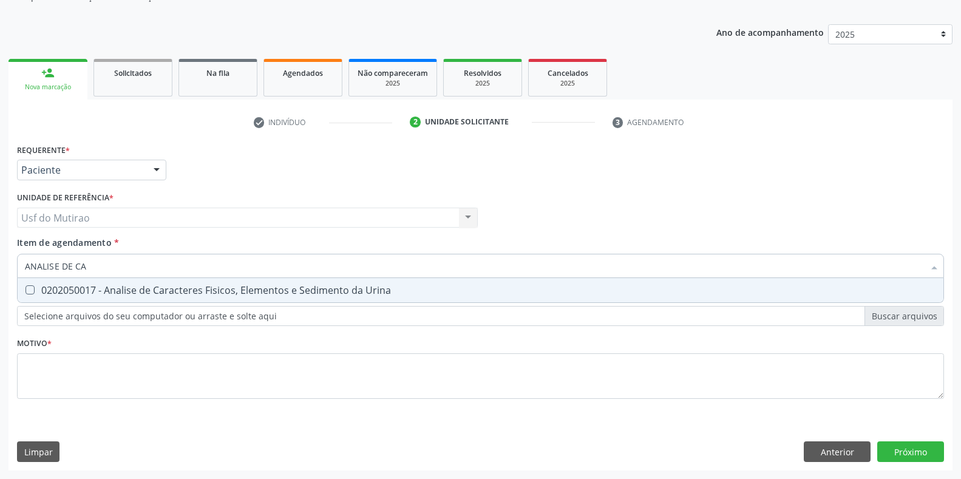
click at [246, 287] on div "0202050017 - Analise de Caracteres Fisicos, Elementos e Sedimento da Urina" at bounding box center [480, 290] width 911 height 10
checkbox Urina "true"
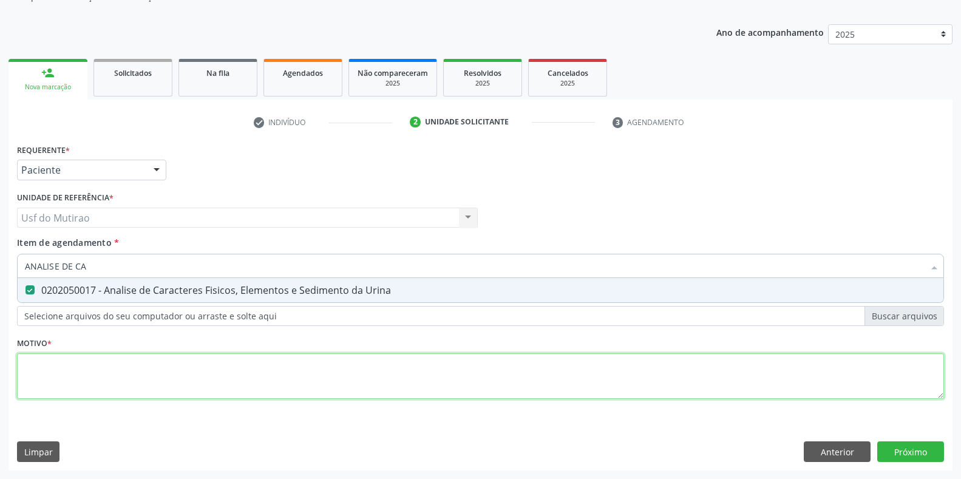
click at [249, 371] on div "Requerente * Paciente Profissional de Saúde Paciente Nenhum resultado encontrad…" at bounding box center [480, 278] width 927 height 275
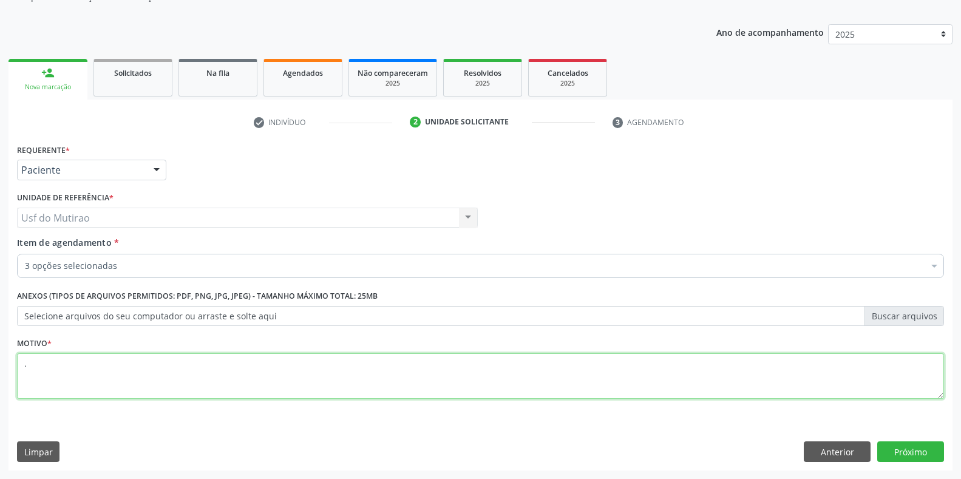
type textarea "."
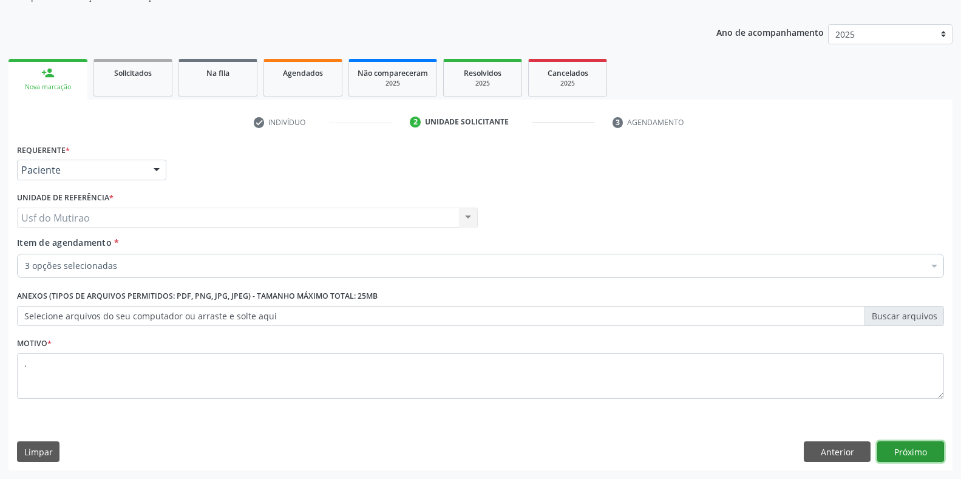
click at [917, 452] on button "Próximo" at bounding box center [910, 451] width 67 height 21
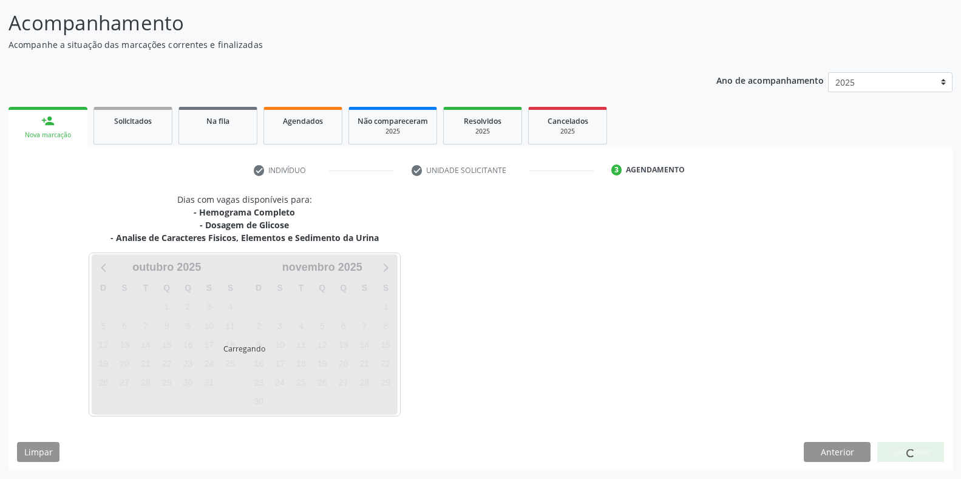
scroll to position [75, 0]
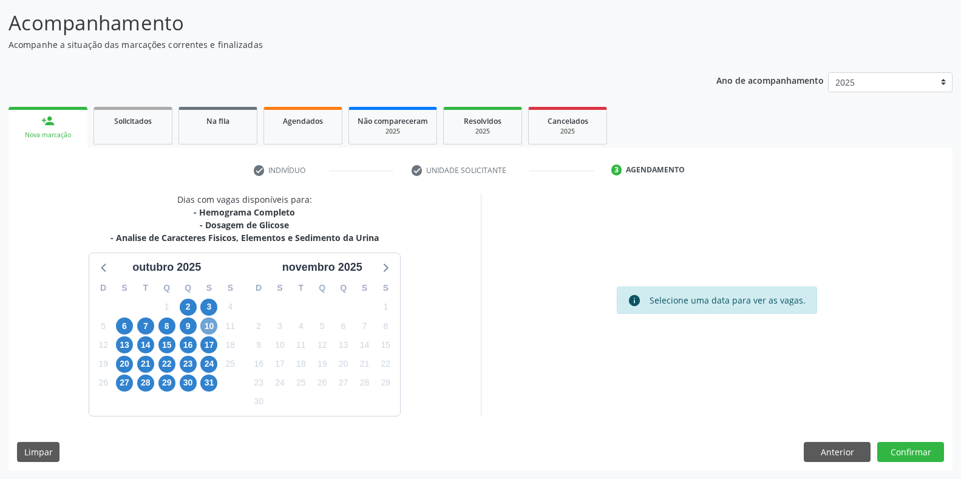
click at [207, 319] on span "10" at bounding box center [208, 326] width 17 height 17
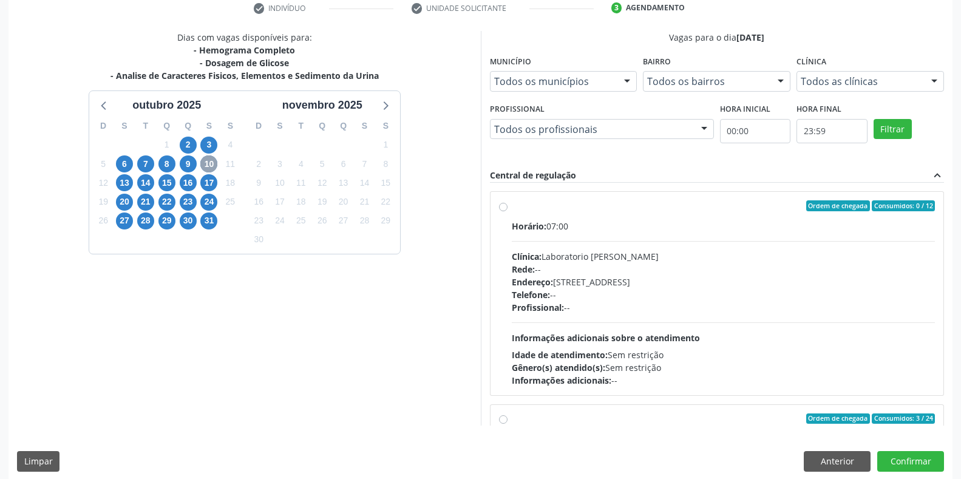
scroll to position [246, 0]
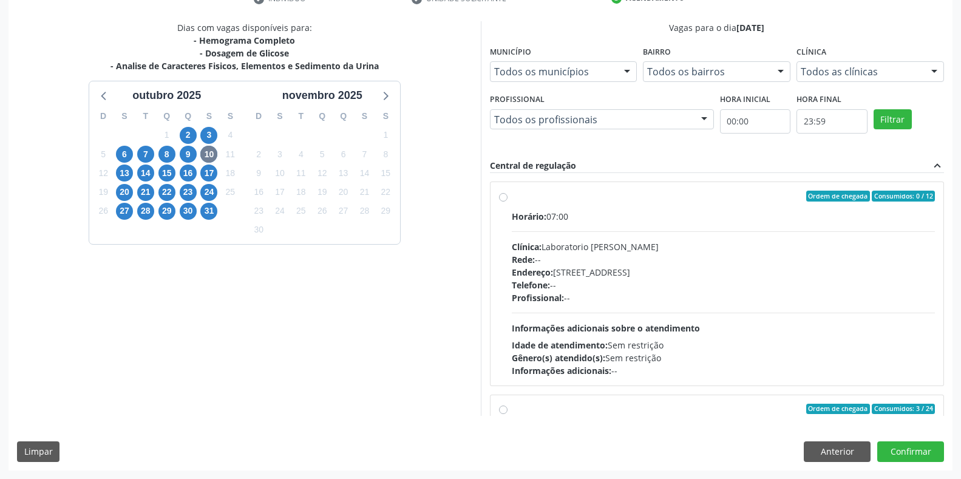
click at [585, 238] on div "Horário: 07:00 Clínica: Laboratorio [PERSON_NAME]: -- Endereço: [STREET_ADDRESS…" at bounding box center [724, 293] width 424 height 167
click at [508, 202] on input "Ordem de chegada Consumidos: 0 / 12 Horário: 07:00 Clínica: Laboratorio [PERSON…" at bounding box center [503, 196] width 8 height 11
radio input "true"
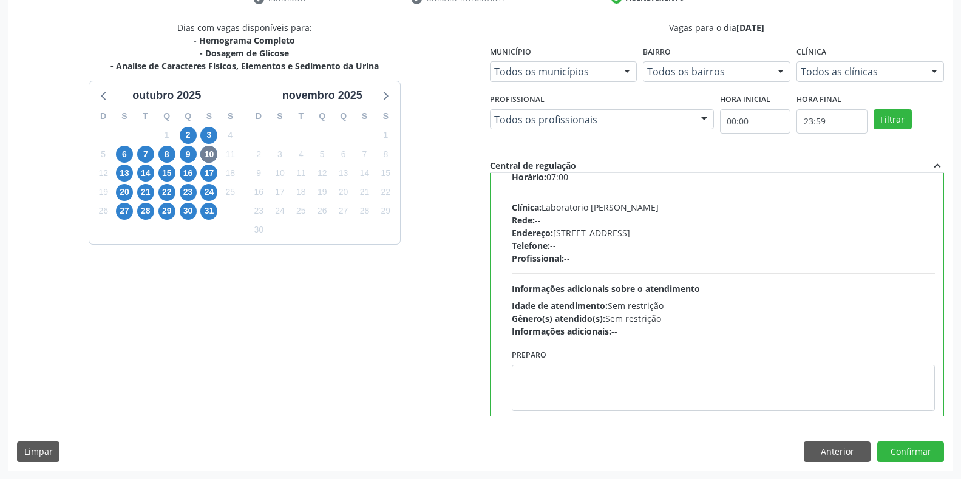
scroll to position [61, 0]
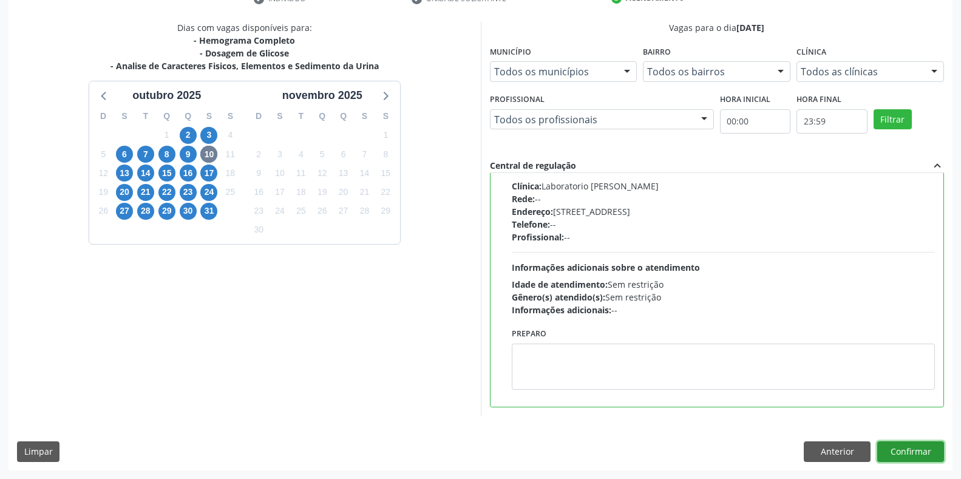
click at [908, 452] on button "Confirmar" at bounding box center [910, 451] width 67 height 21
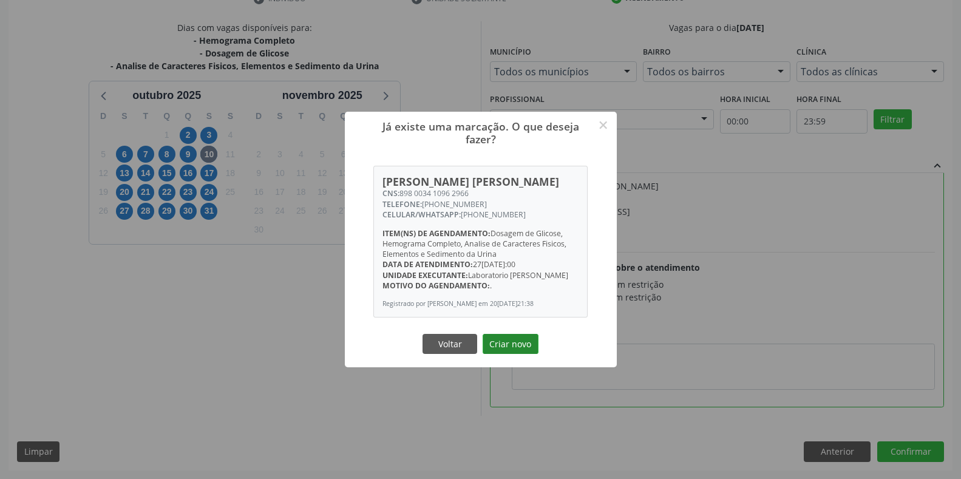
click at [508, 348] on button "Criar novo" at bounding box center [511, 344] width 56 height 21
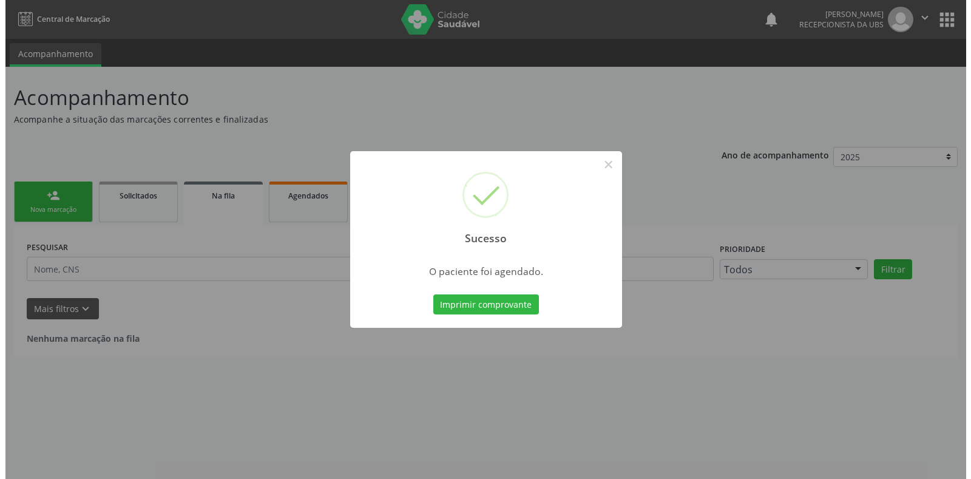
scroll to position [0, 0]
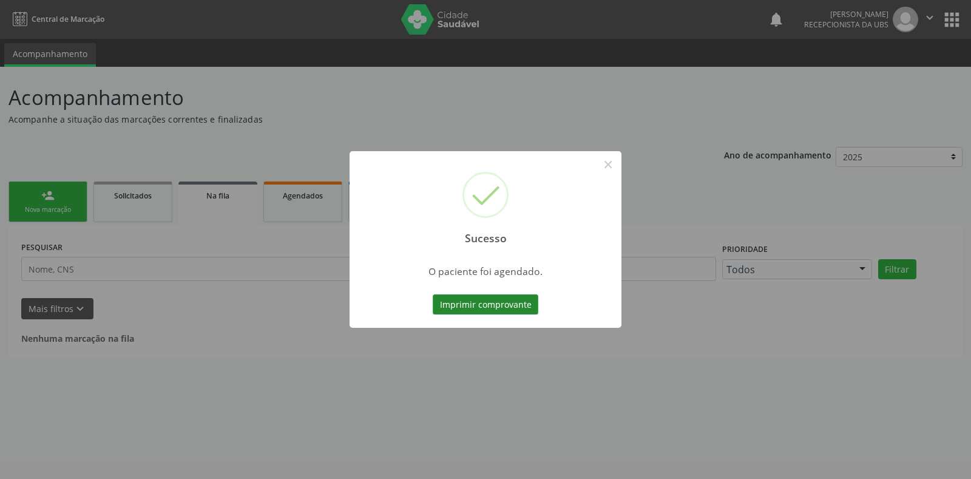
click at [511, 301] on button "Imprimir comprovante" at bounding box center [486, 304] width 106 height 21
